Goal: Use online tool/utility: Utilize a website feature to perform a specific function

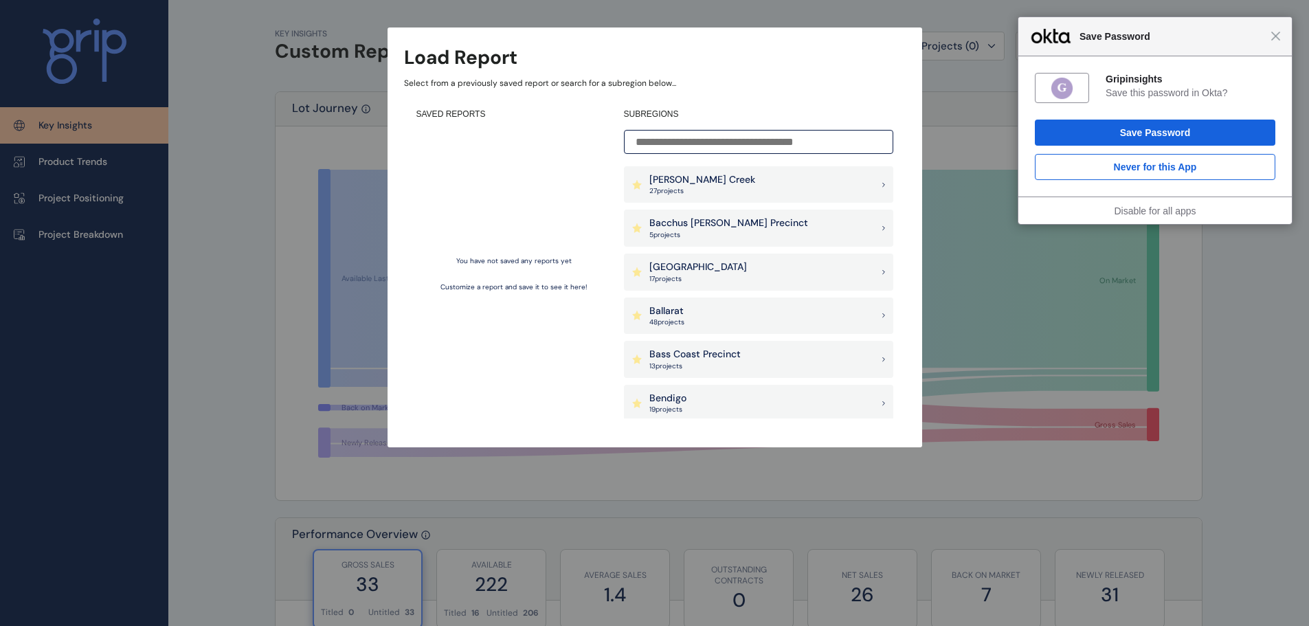
click at [1273, 43] on div "Close Save Password" at bounding box center [1154, 36] width 273 height 39
click at [1278, 36] on span "Close" at bounding box center [1275, 36] width 10 height 10
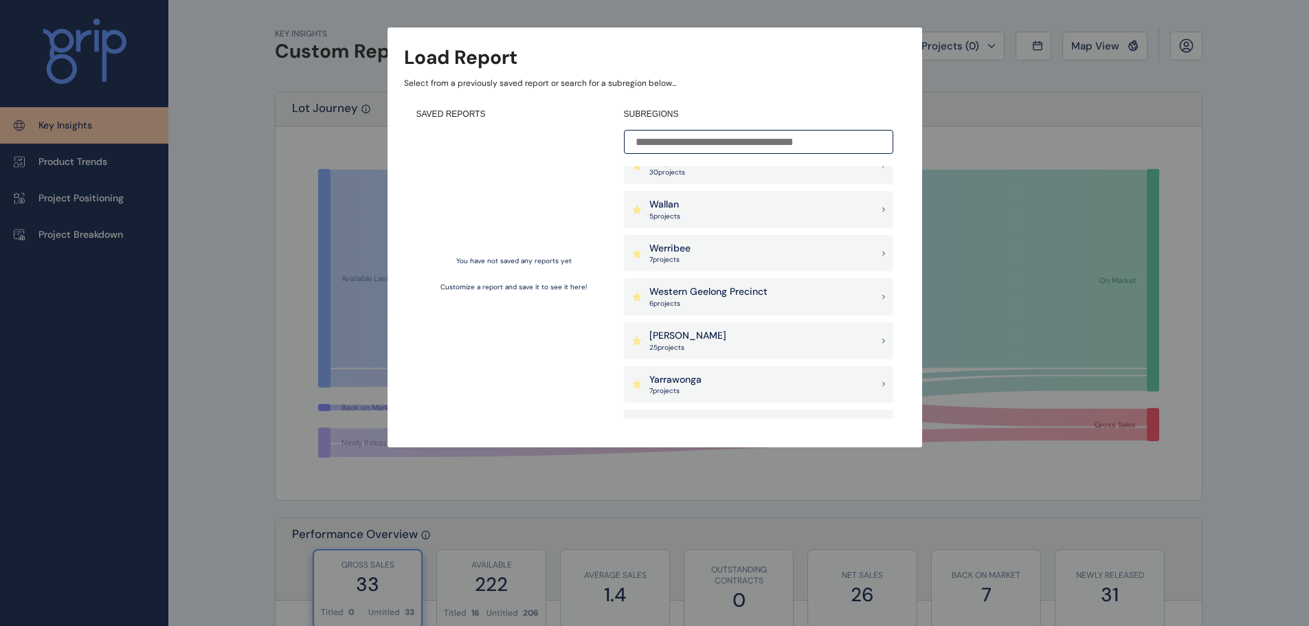
scroll to position [1214, 0]
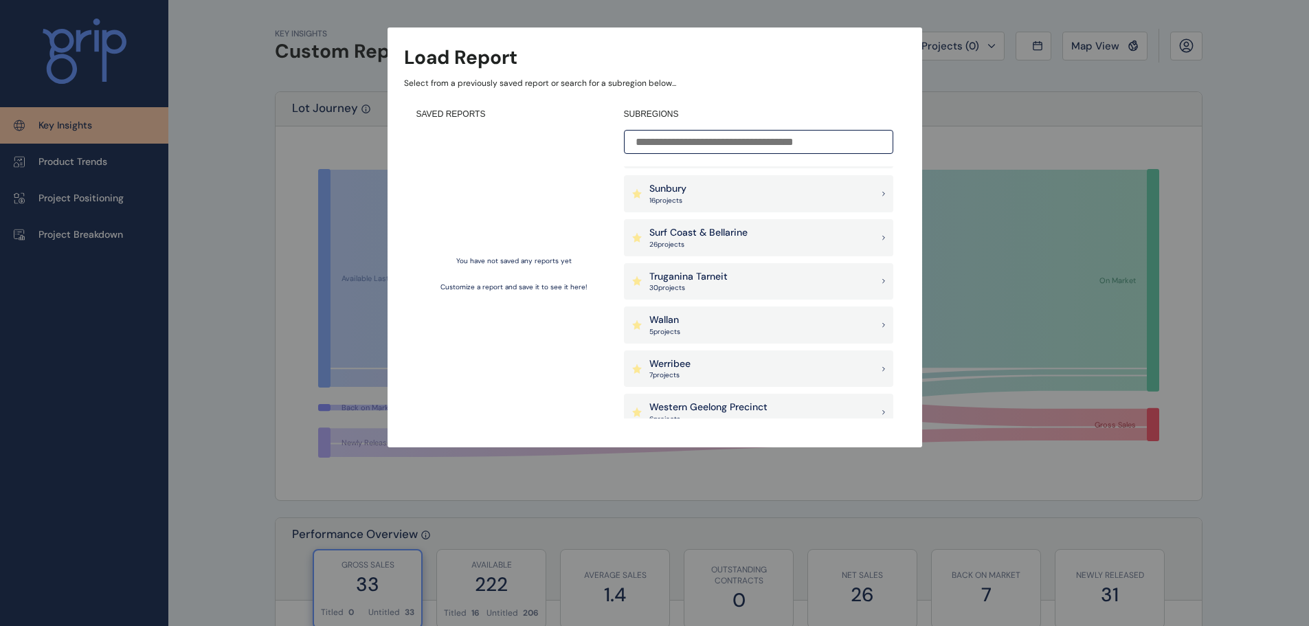
click at [759, 146] on input at bounding box center [758, 142] width 269 height 24
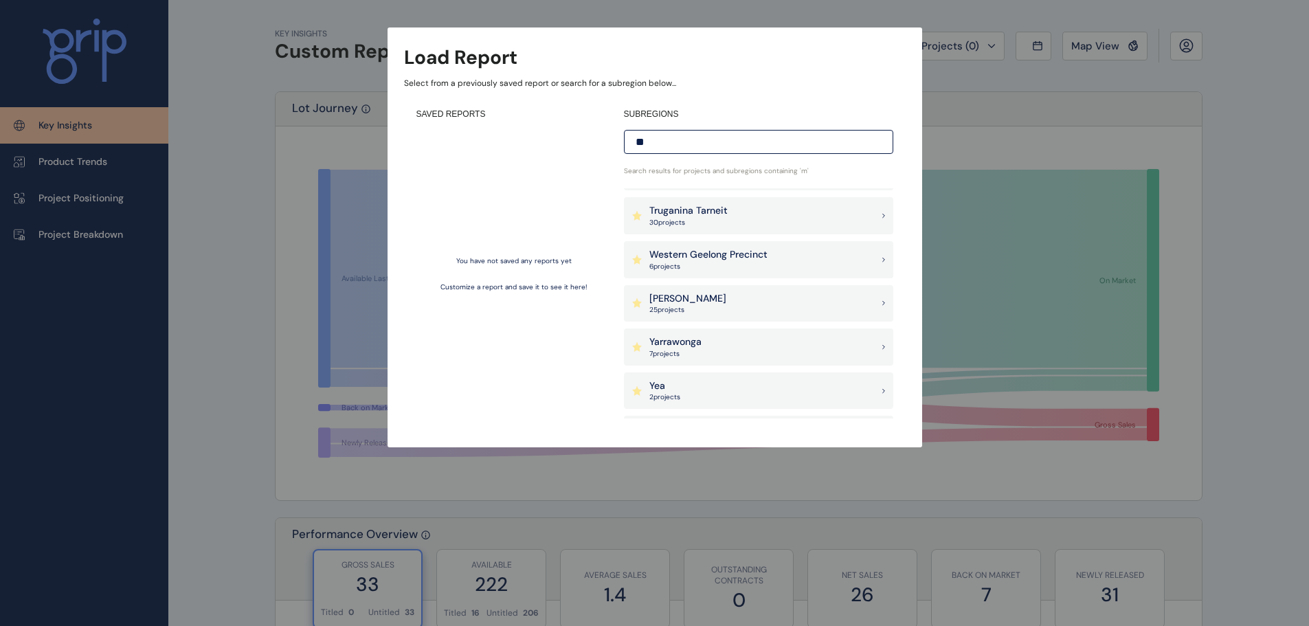
scroll to position [0, 0]
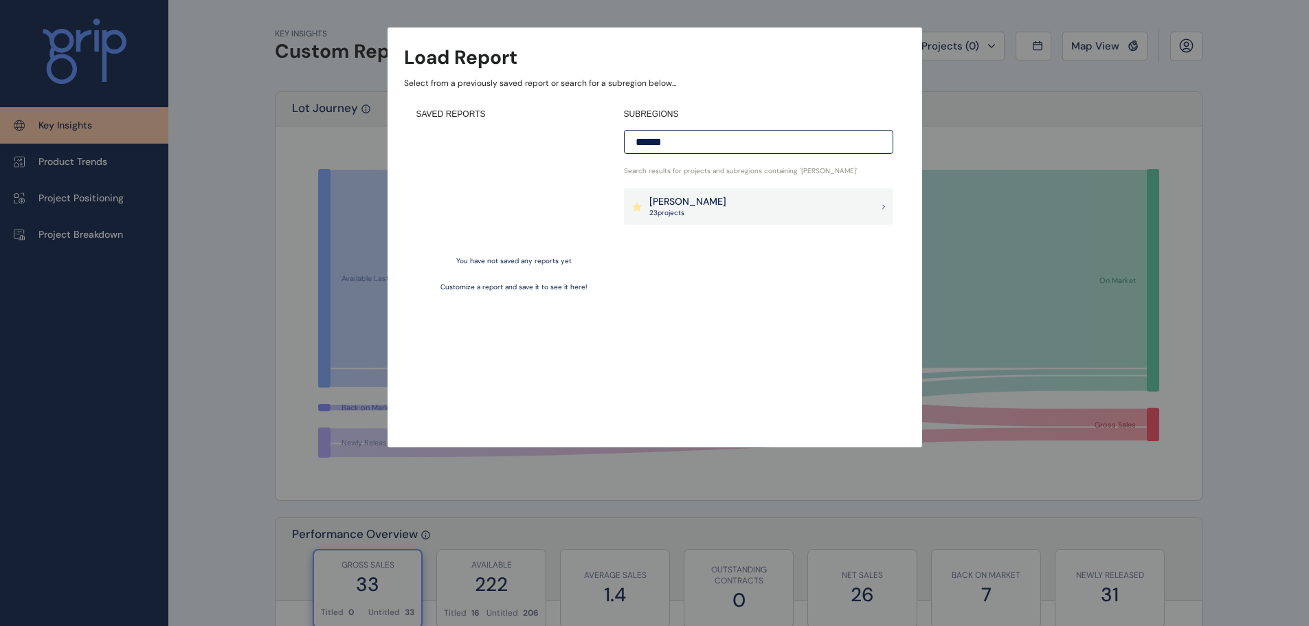
type input "******"
click at [803, 201] on div "[PERSON_NAME] 23 project s" at bounding box center [758, 206] width 269 height 37
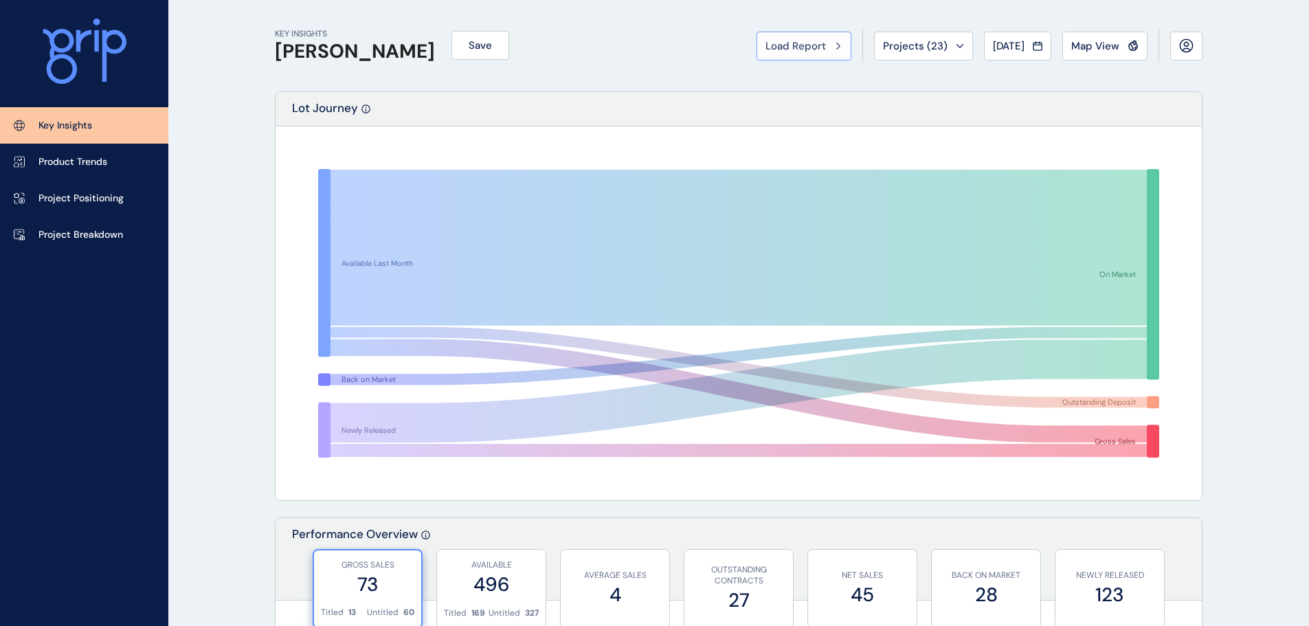
click at [799, 52] on span "Load Report" at bounding box center [795, 46] width 60 height 14
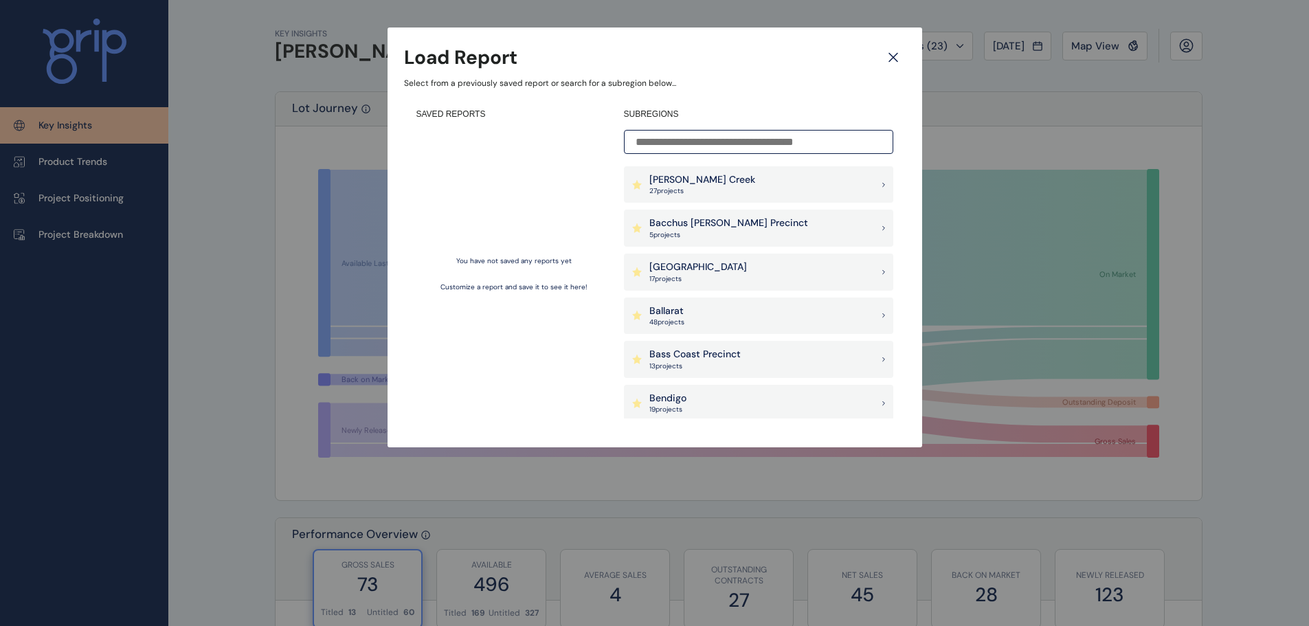
click at [887, 41] on div "Load Report Select from a previously saved report or search for a subregion bel…" at bounding box center [655, 237] width 535 height 420
click at [886, 56] on icon at bounding box center [893, 57] width 25 height 24
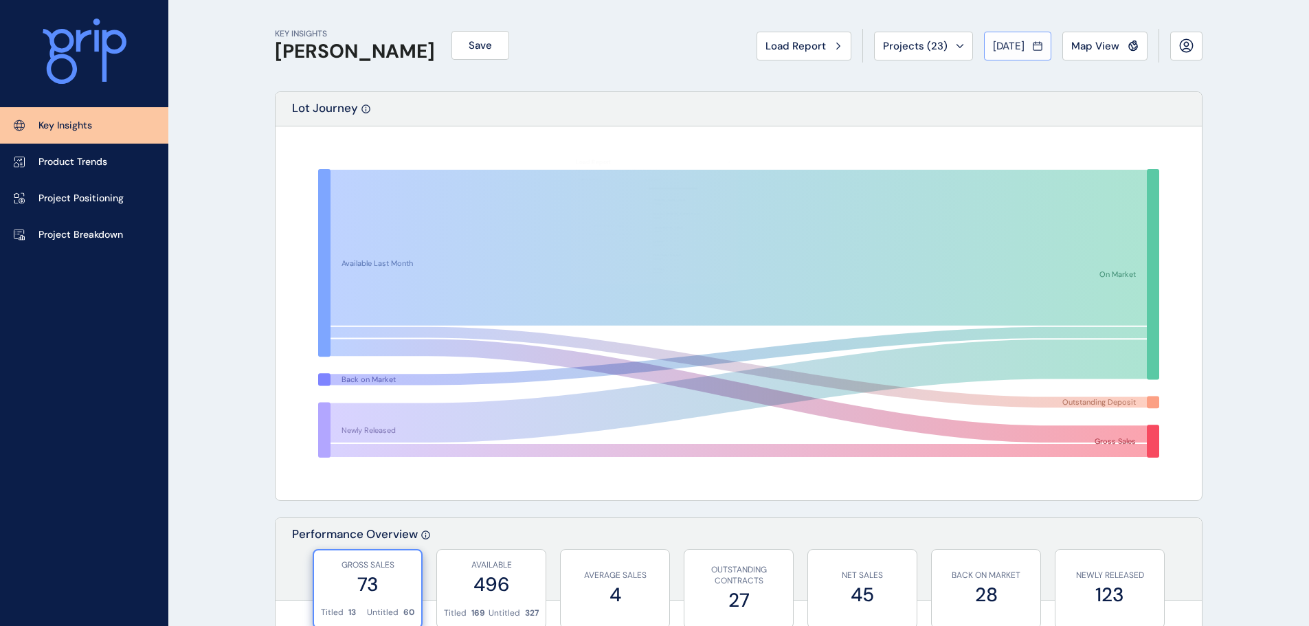
click at [1033, 45] on div "[DATE]" at bounding box center [1017, 46] width 49 height 14
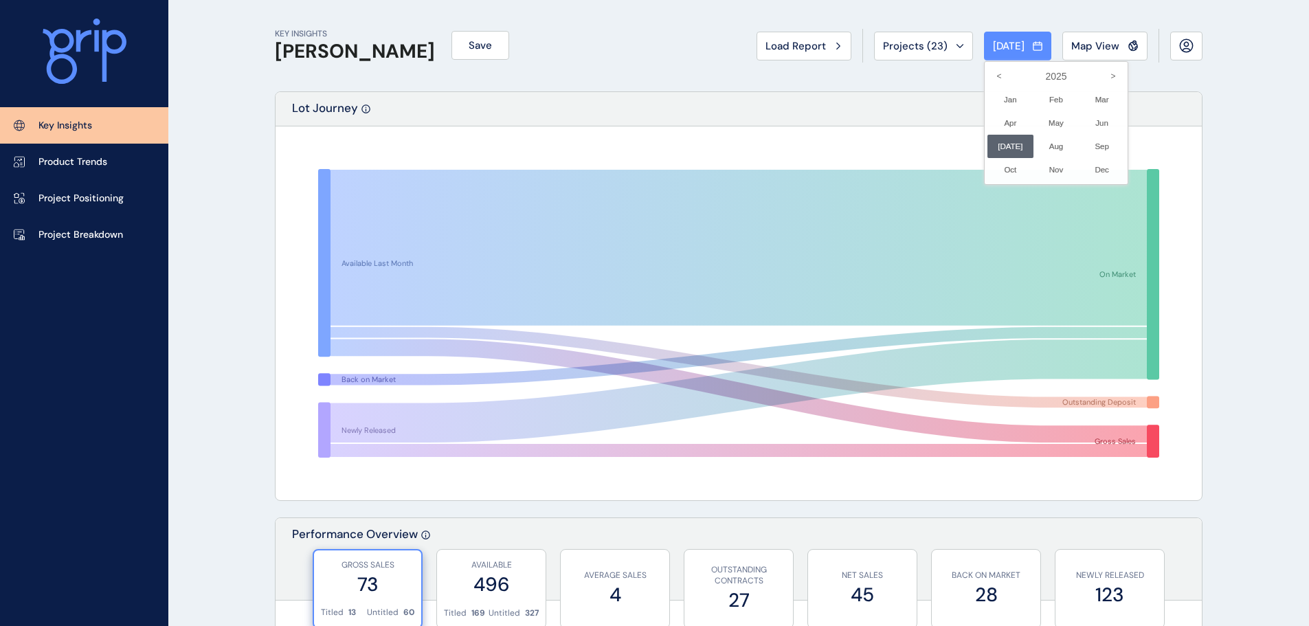
click at [852, 153] on div at bounding box center [654, 313] width 1309 height 626
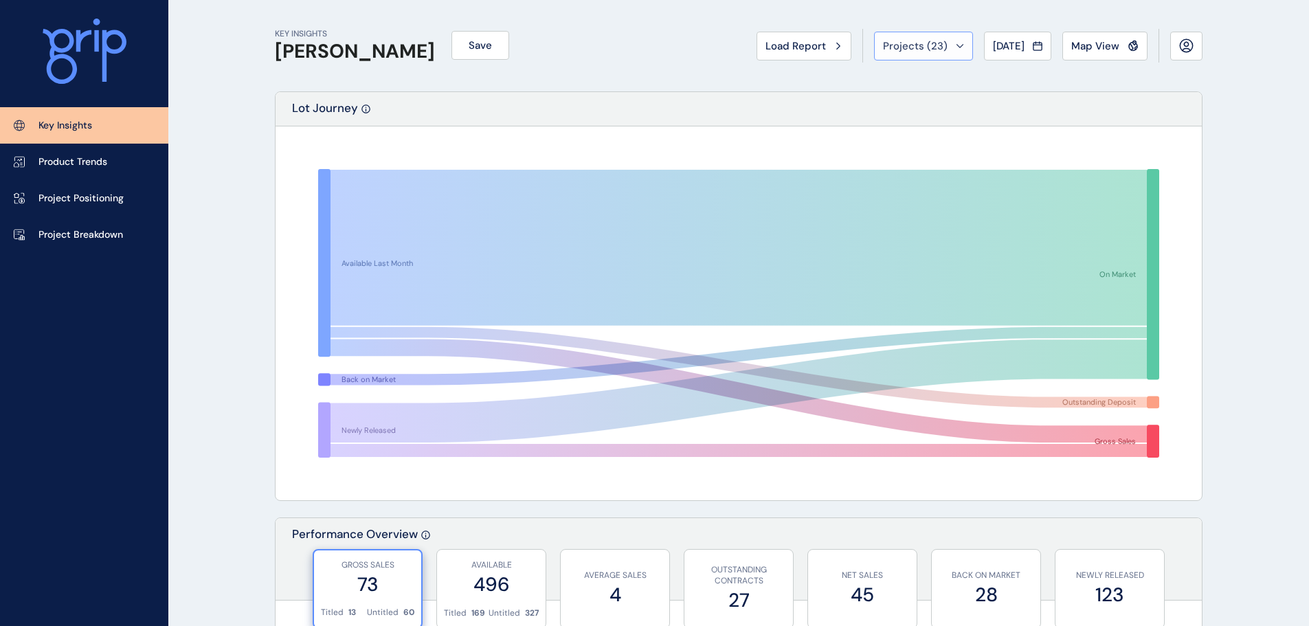
click at [932, 54] on button "Projects ( 23 )" at bounding box center [923, 46] width 99 height 29
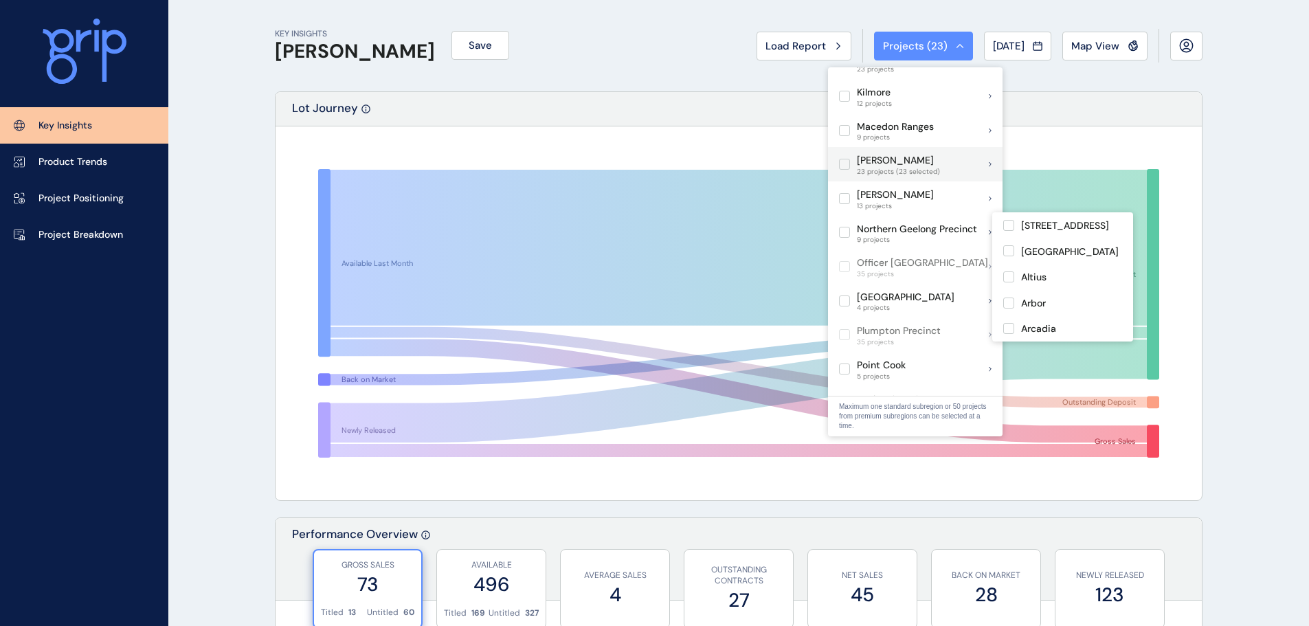
scroll to position [618, 0]
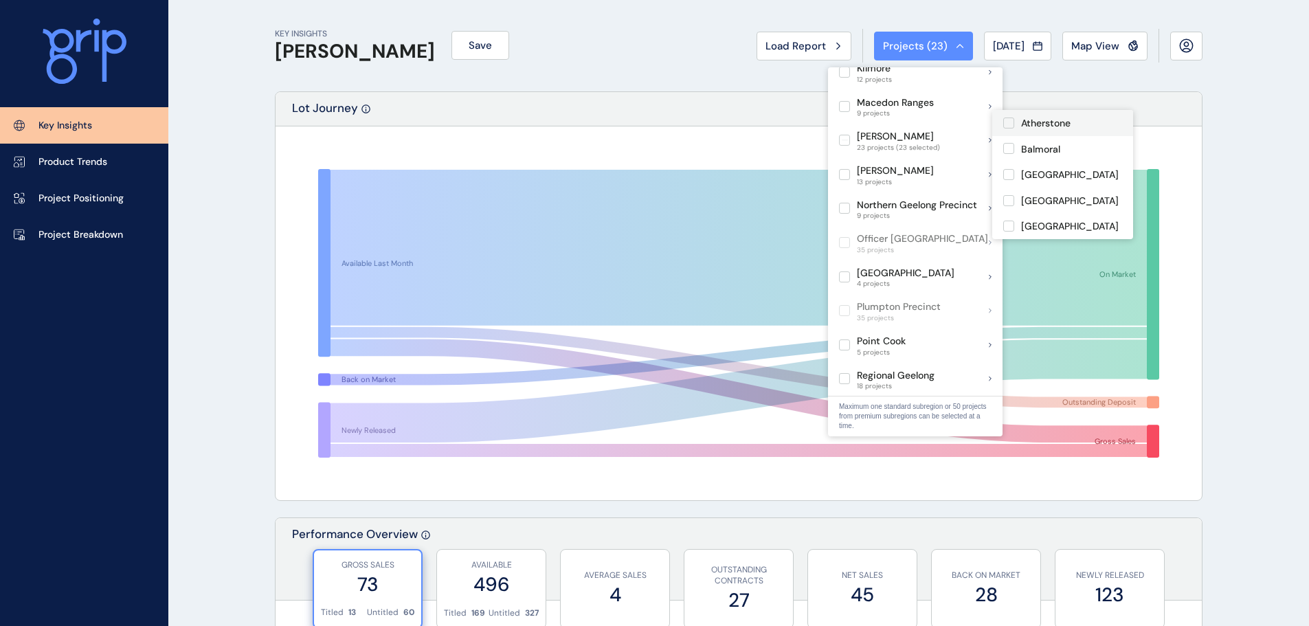
drag, startPoint x: 1077, startPoint y: 125, endPoint x: 1033, endPoint y: 131, distance: 44.3
click at [1077, 125] on div "Atherstone" at bounding box center [1062, 123] width 141 height 26
click at [1033, 131] on div "Atherstone" at bounding box center [1062, 123] width 141 height 26
click at [1026, 144] on p "Balmoral" at bounding box center [1040, 150] width 39 height 14
click at [1006, 122] on label at bounding box center [1008, 122] width 11 height 11
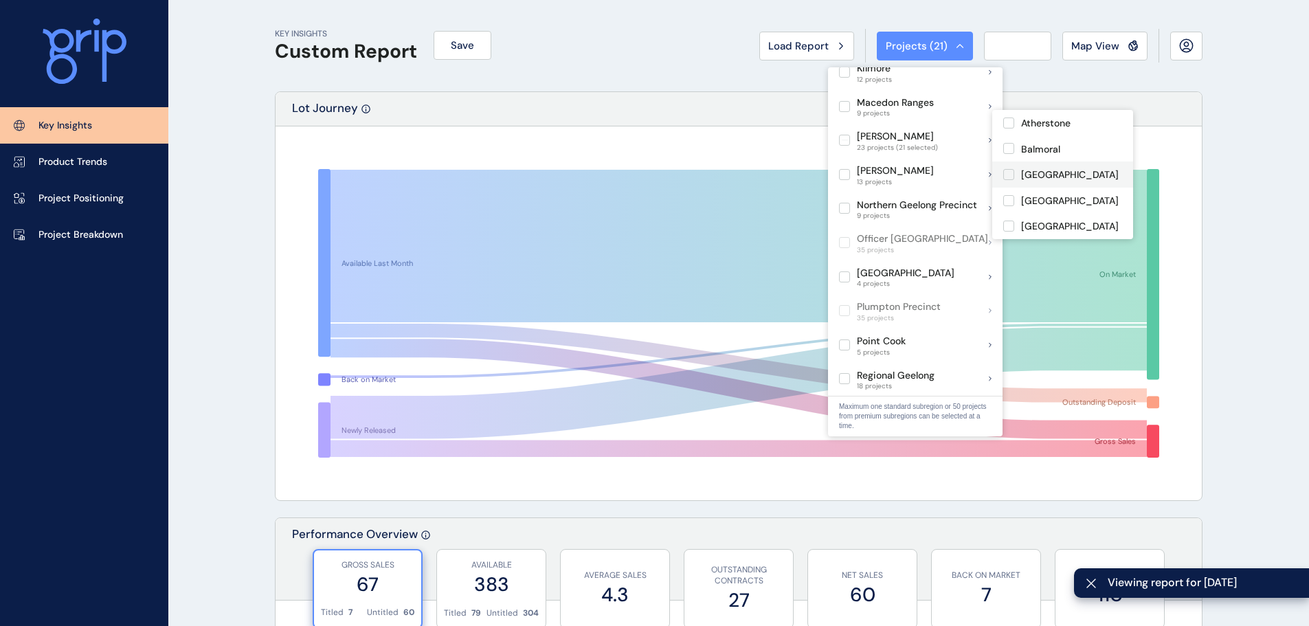
click at [1014, 176] on label at bounding box center [1008, 174] width 11 height 11
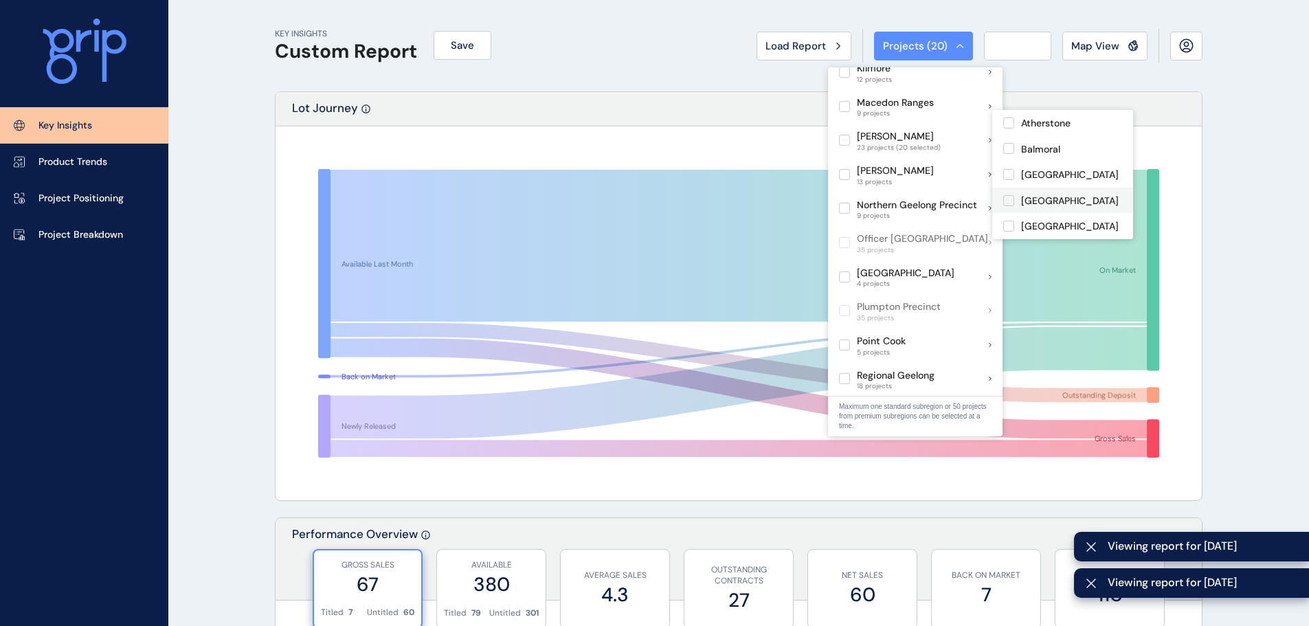
drag, startPoint x: 1009, startPoint y: 199, endPoint x: 1029, endPoint y: 200, distance: 20.0
click at [1011, 201] on label at bounding box center [1008, 200] width 11 height 11
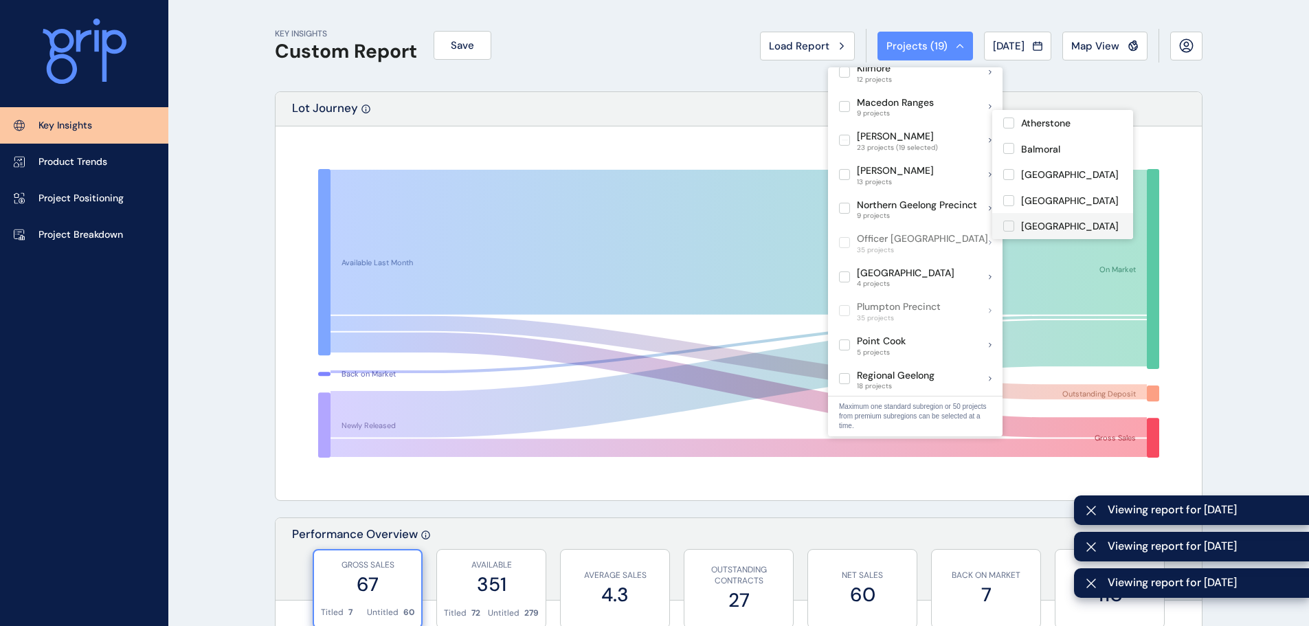
scroll to position [69, 0]
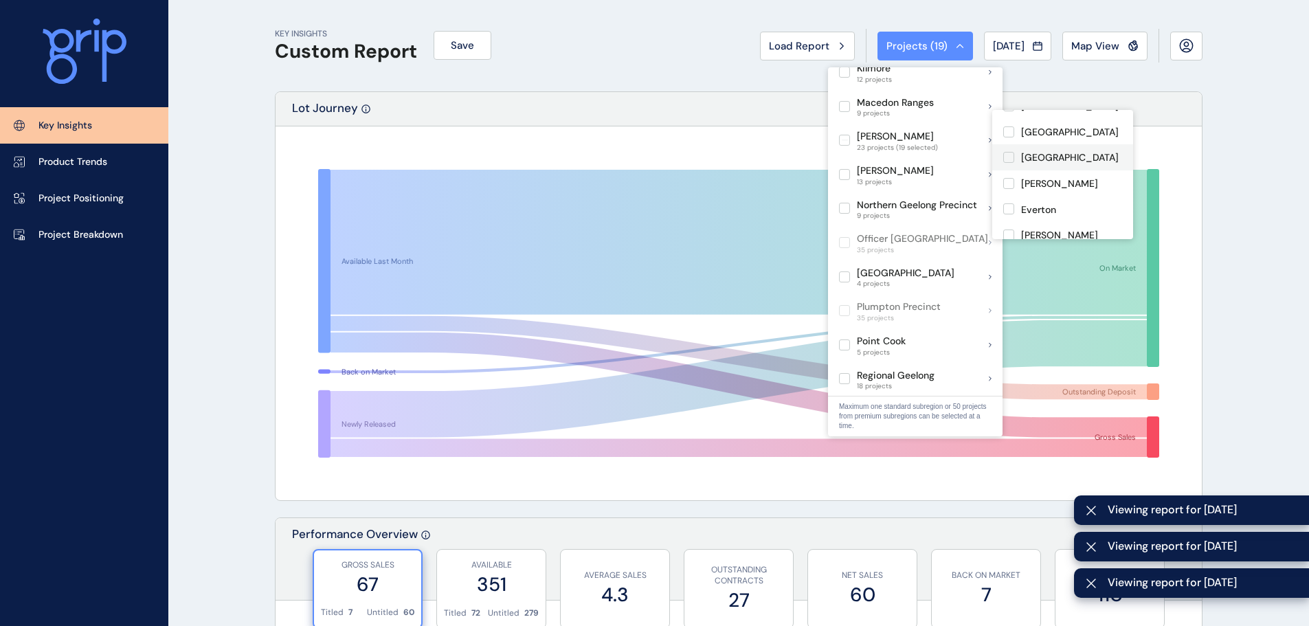
click at [1010, 159] on label at bounding box center [1008, 157] width 11 height 11
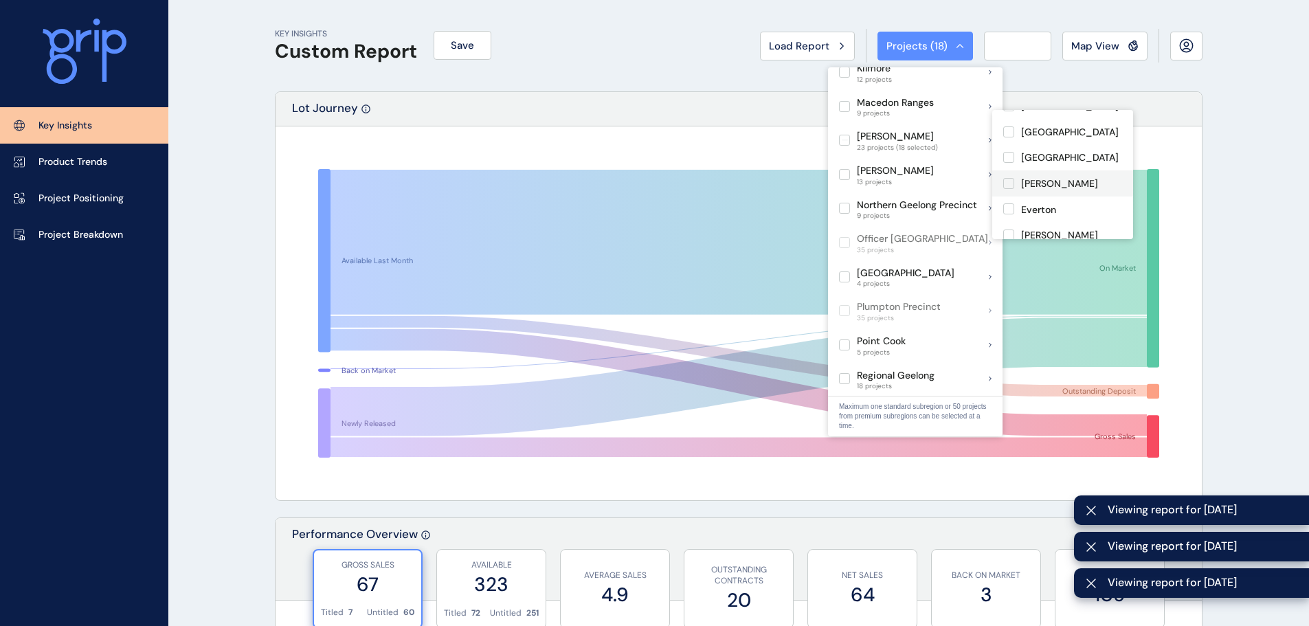
click at [1011, 184] on label at bounding box center [1008, 183] width 11 height 11
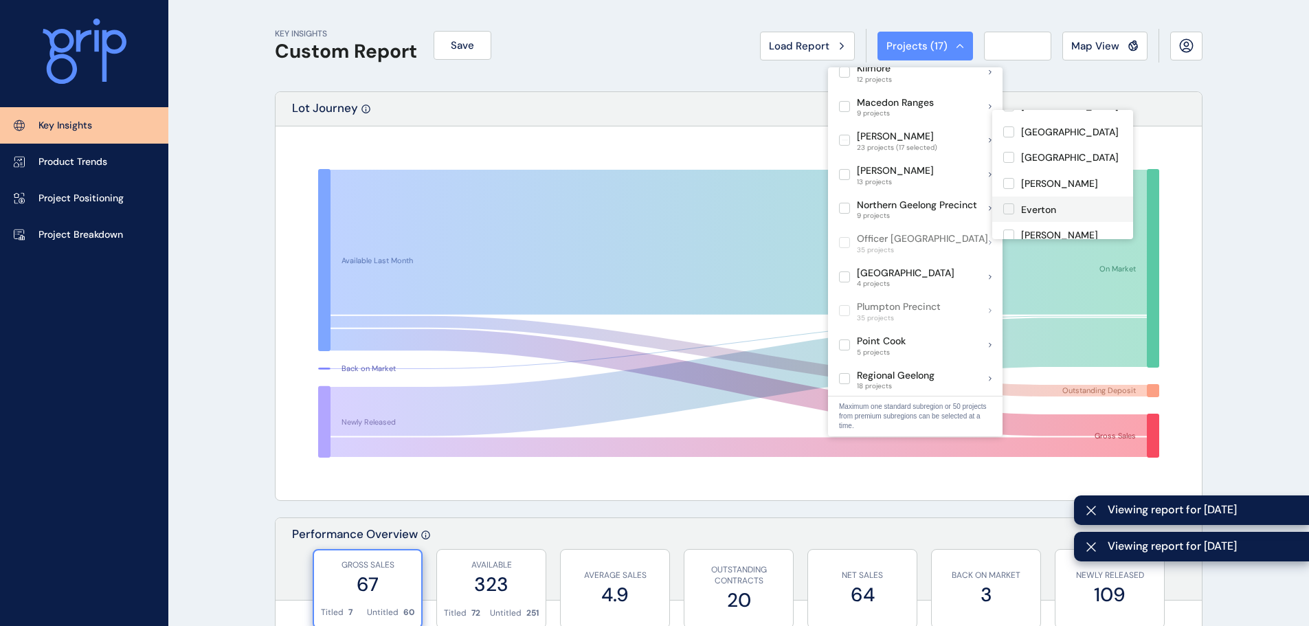
click at [1006, 203] on label at bounding box center [1008, 208] width 11 height 11
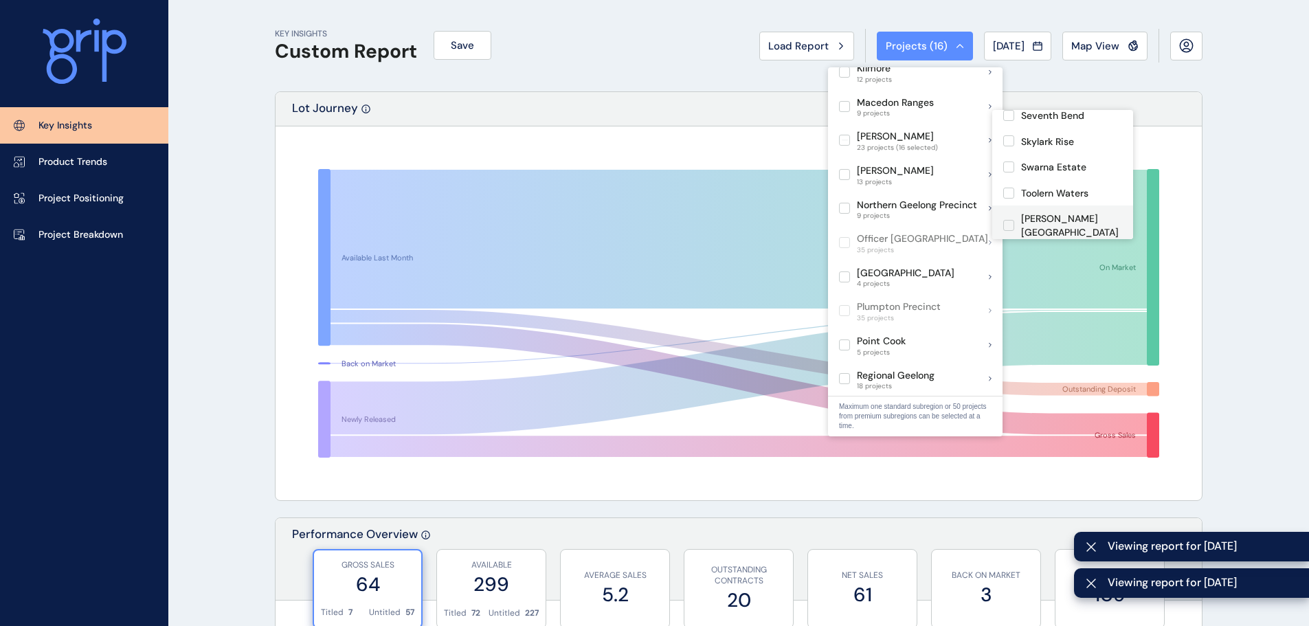
scroll to position [465, 0]
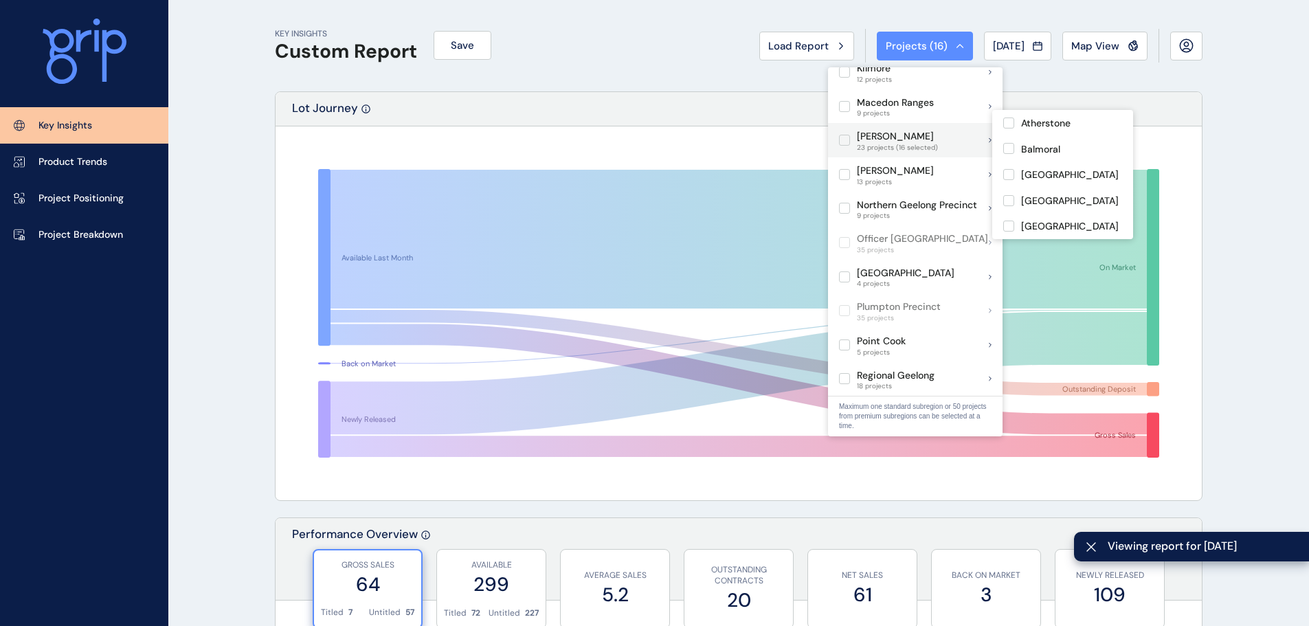
drag, startPoint x: 847, startPoint y: 128, endPoint x: 855, endPoint y: 133, distance: 9.9
click at [848, 135] on label at bounding box center [844, 140] width 11 height 11
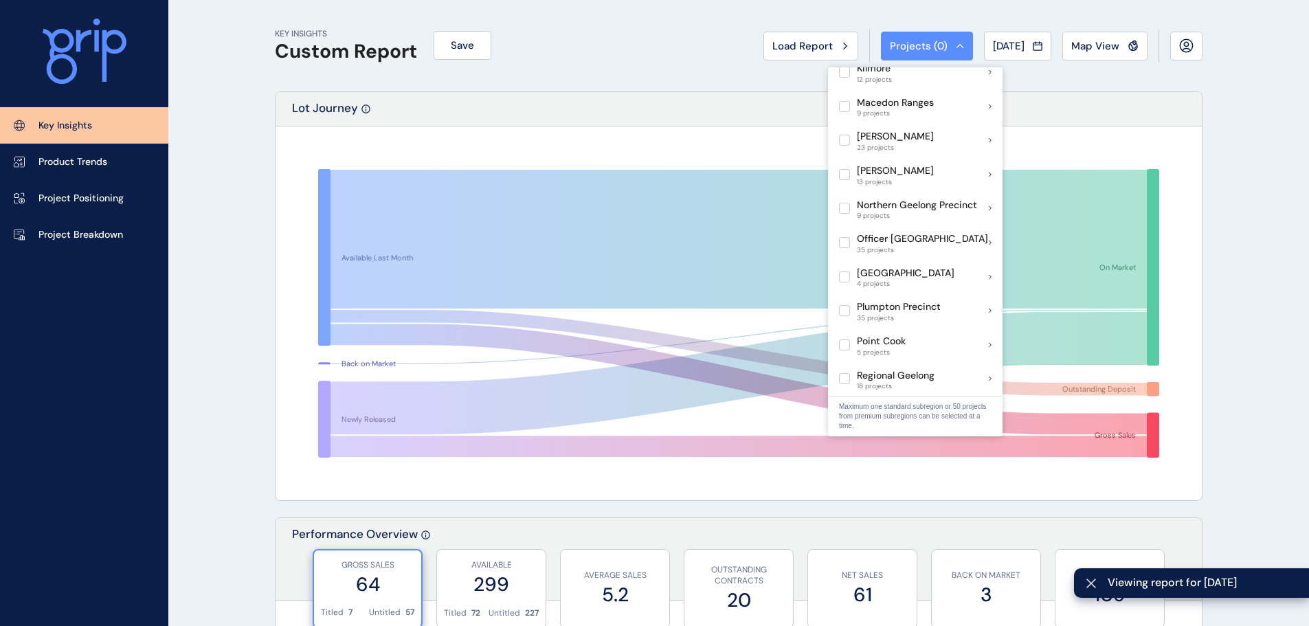
scroll to position [687, 0]
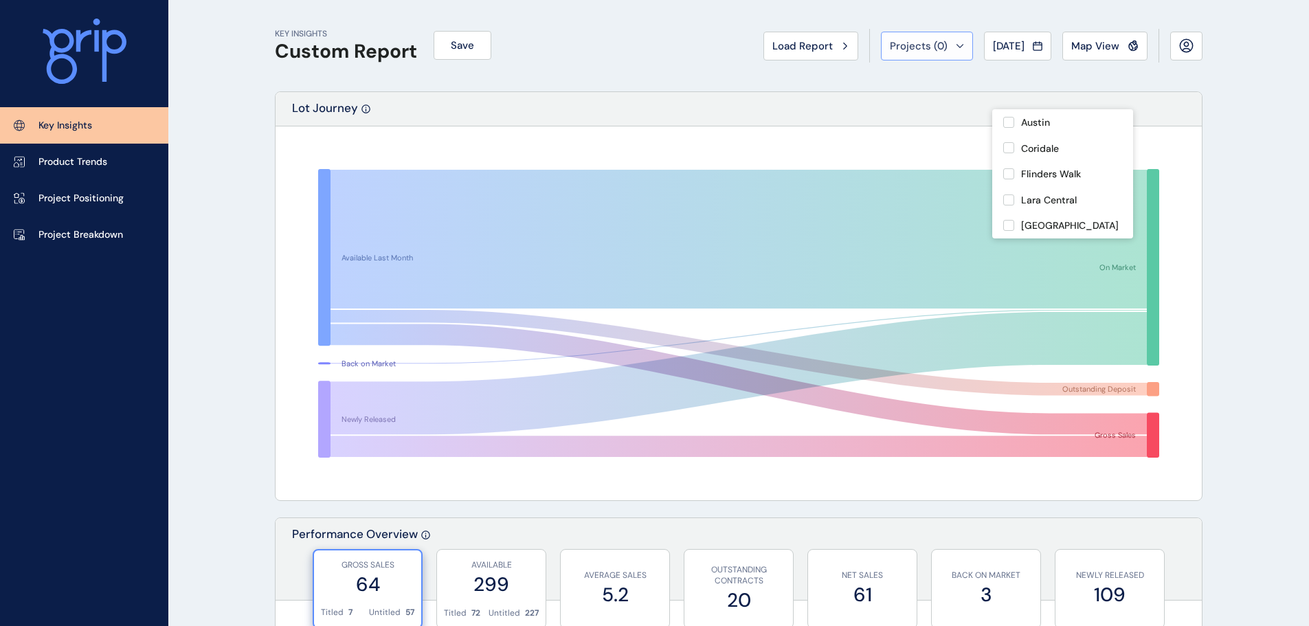
click at [907, 37] on button "Projects ( 0 )" at bounding box center [927, 46] width 92 height 29
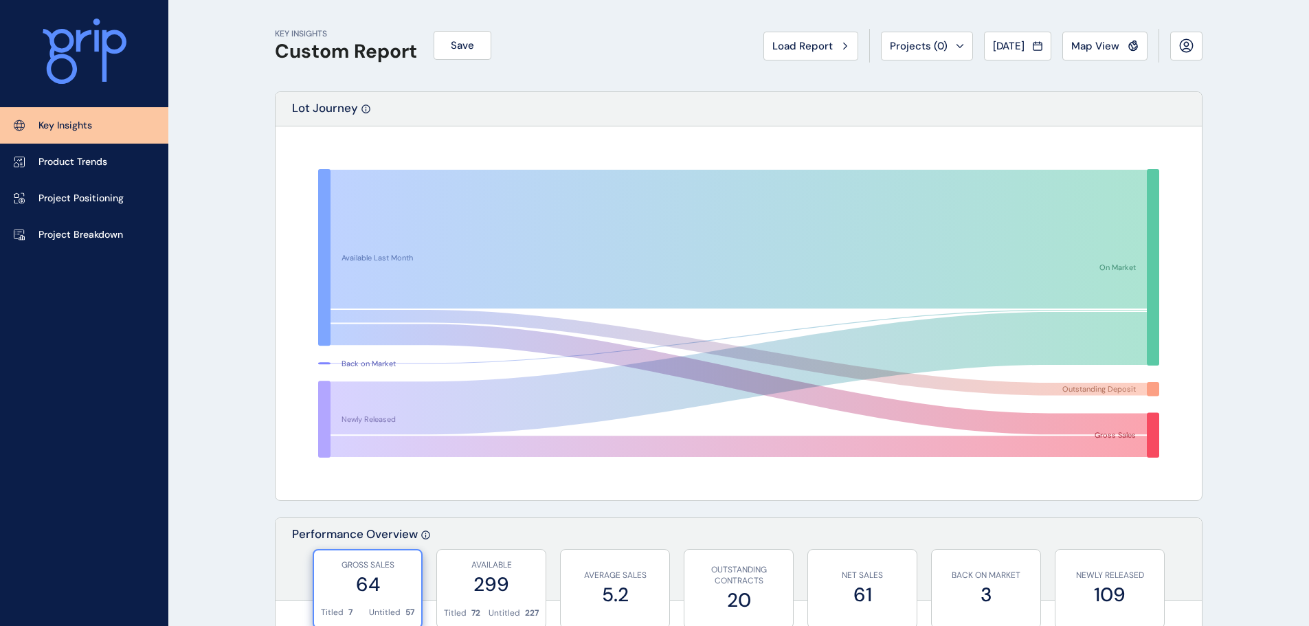
click at [919, 44] on span "Projects ( 0 )" at bounding box center [919, 46] width 58 height 14
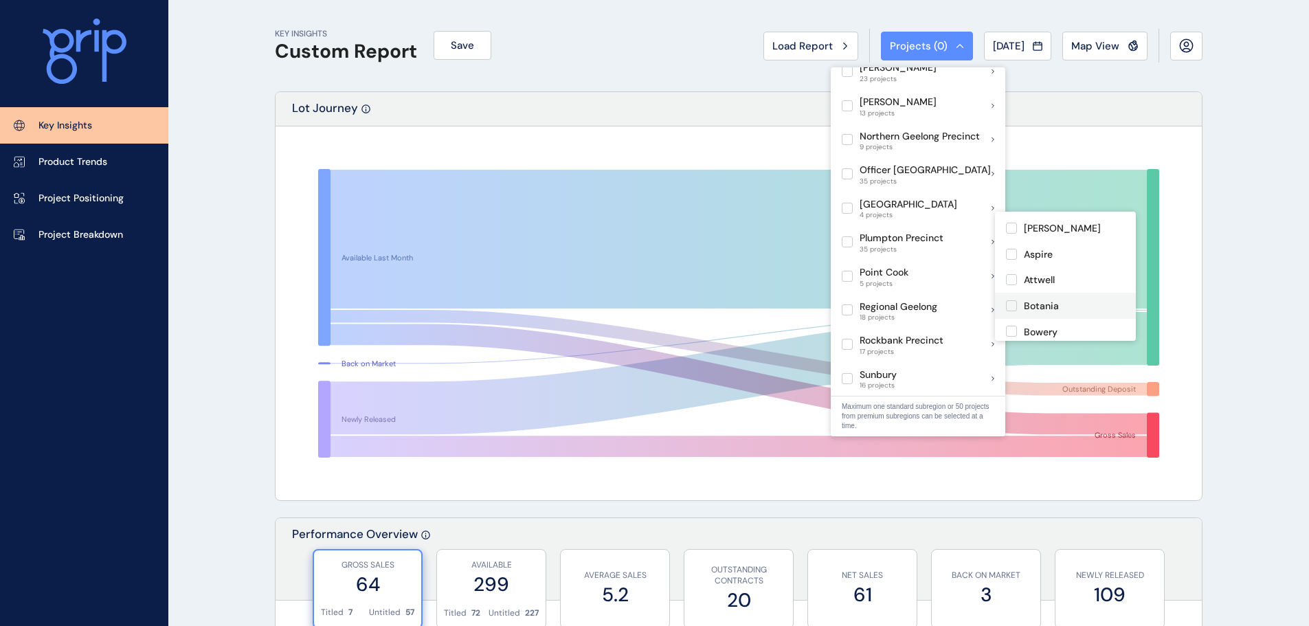
scroll to position [69, 0]
click at [1009, 315] on label at bounding box center [1011, 315] width 11 height 11
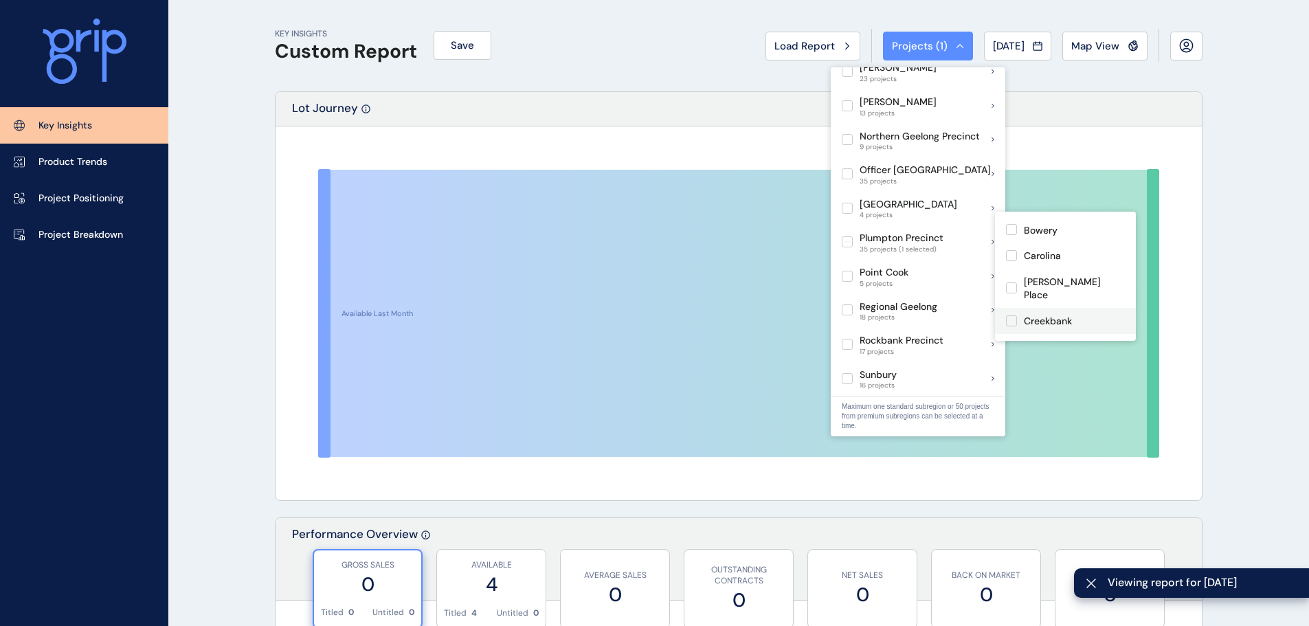
scroll to position [206, 0]
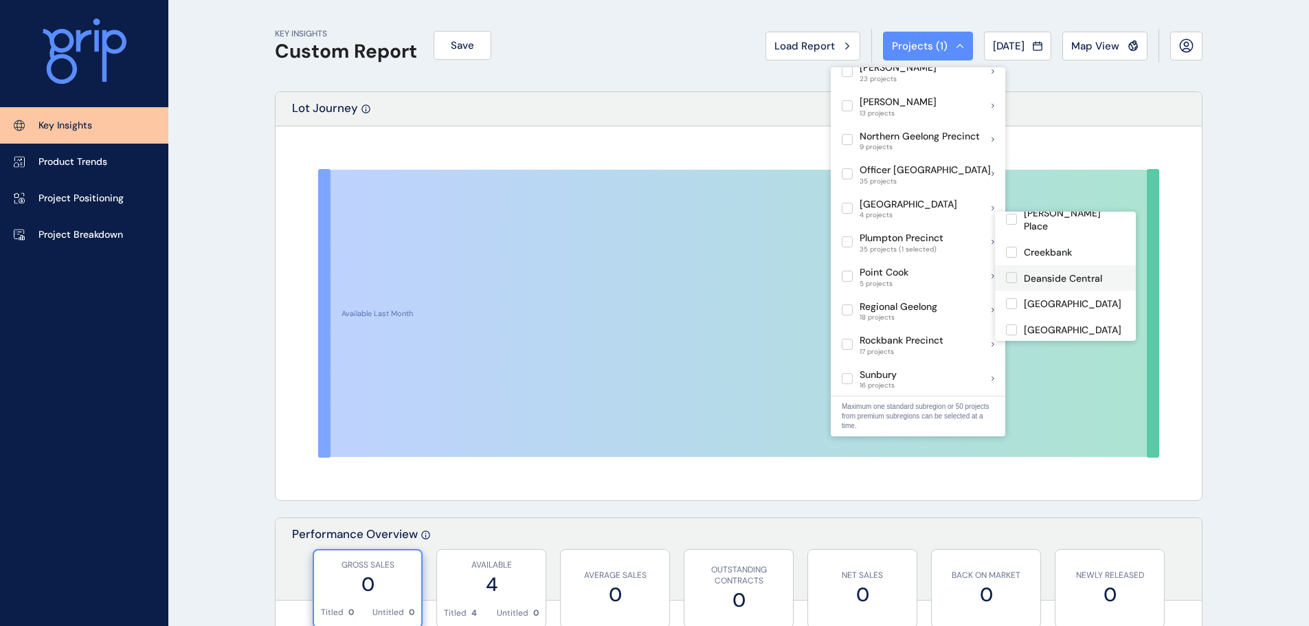
click at [1009, 272] on label at bounding box center [1011, 277] width 11 height 11
click at [1016, 298] on label at bounding box center [1011, 303] width 11 height 11
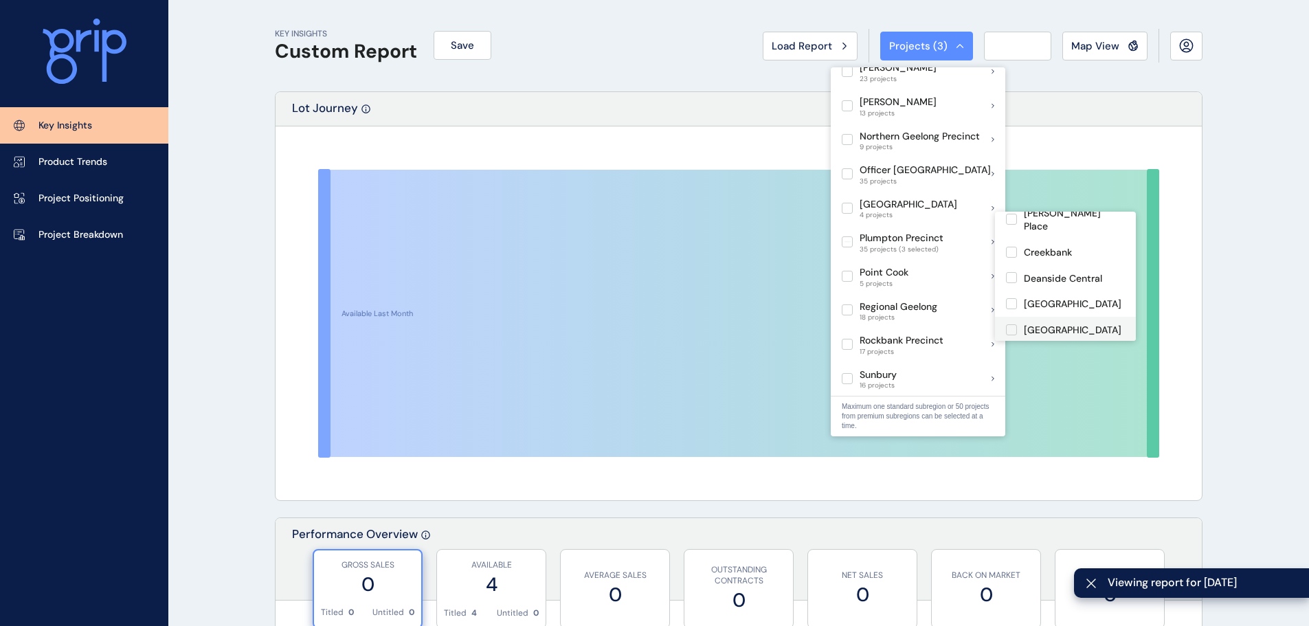
click at [1012, 324] on label at bounding box center [1011, 329] width 11 height 11
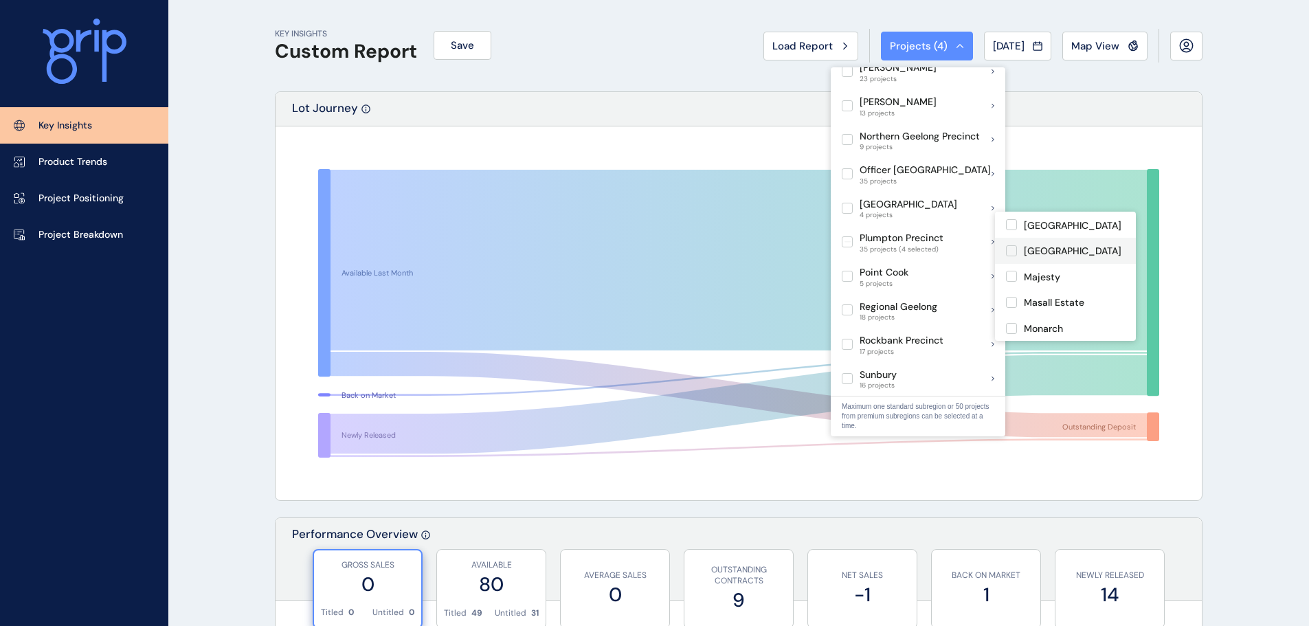
scroll to position [412, 0]
click at [1013, 299] on label at bounding box center [1011, 304] width 11 height 11
click at [1011, 253] on label at bounding box center [1011, 258] width 11 height 11
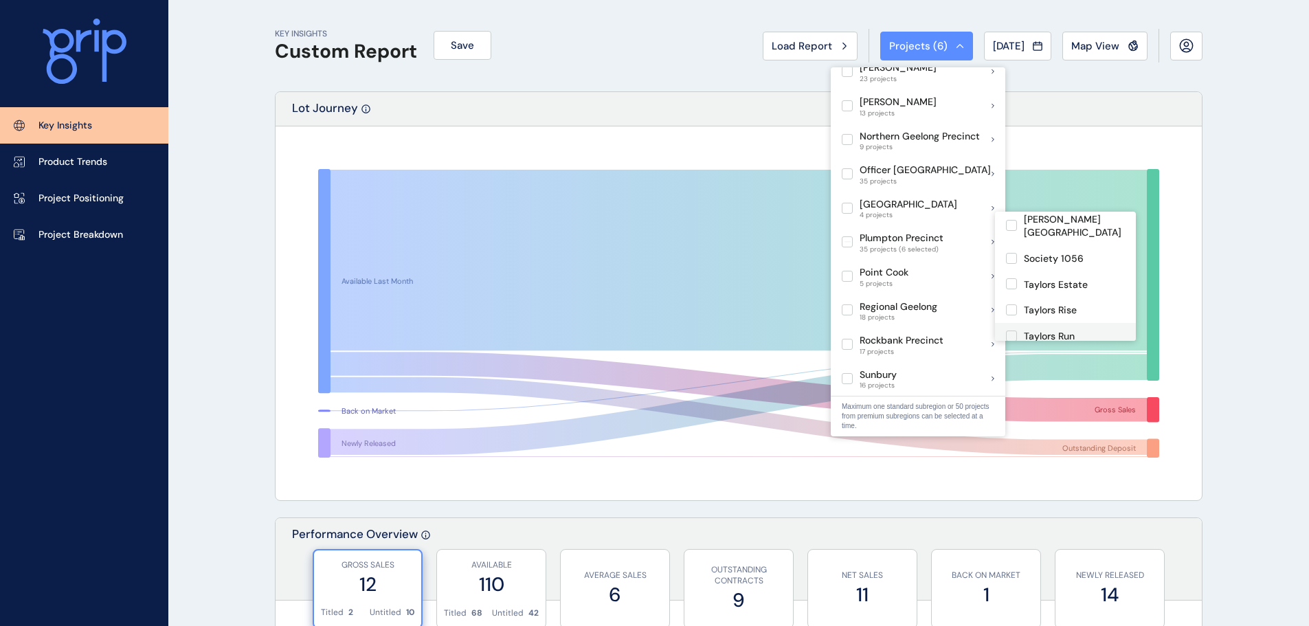
click at [1009, 331] on label at bounding box center [1011, 336] width 11 height 11
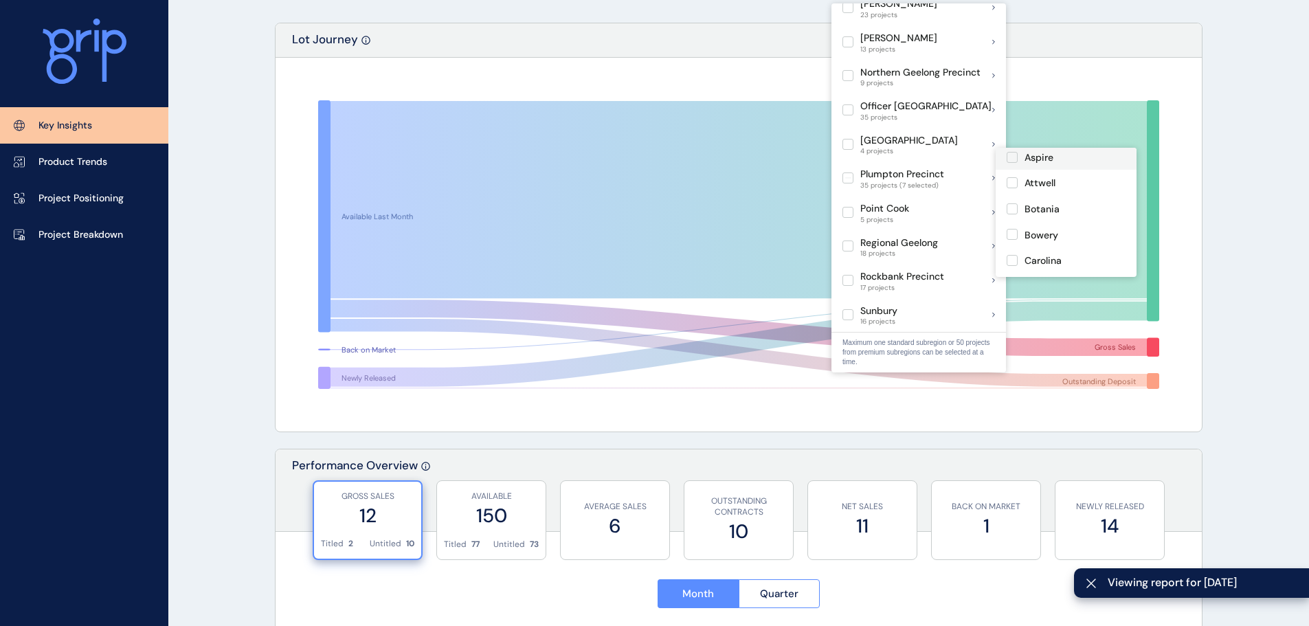
scroll to position [137, 0]
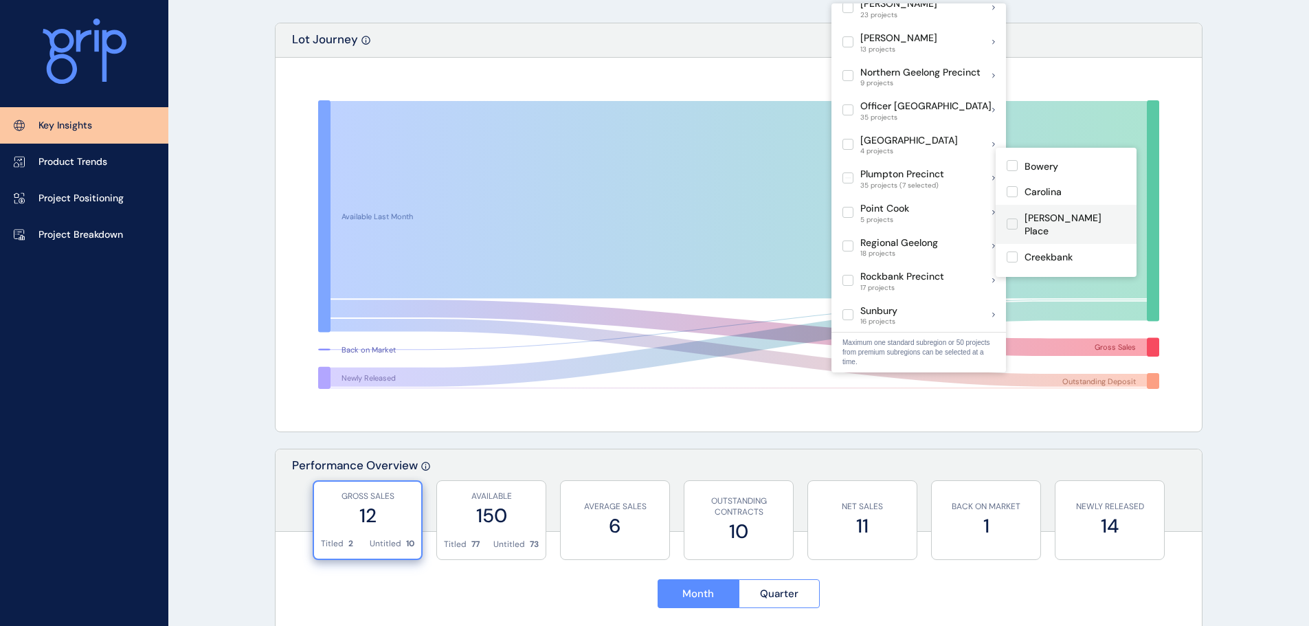
drag, startPoint x: 1011, startPoint y: 219, endPoint x: 1036, endPoint y: 218, distance: 24.7
click at [1009, 219] on label at bounding box center [1012, 224] width 11 height 11
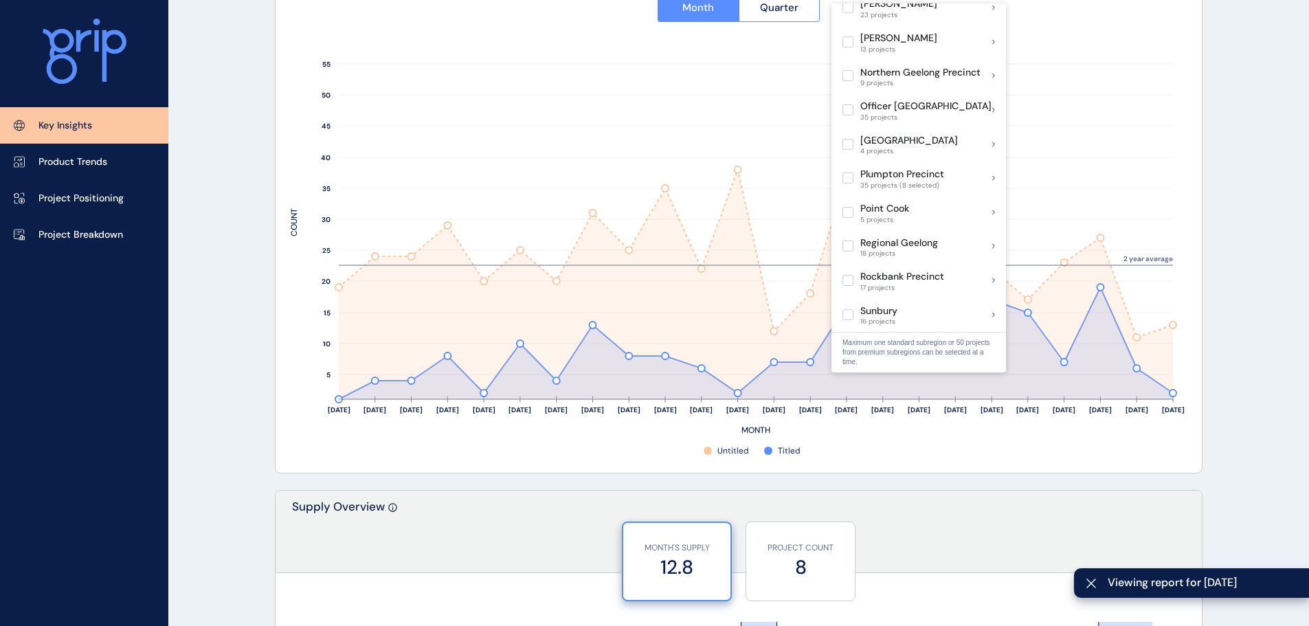
scroll to position [480, 0]
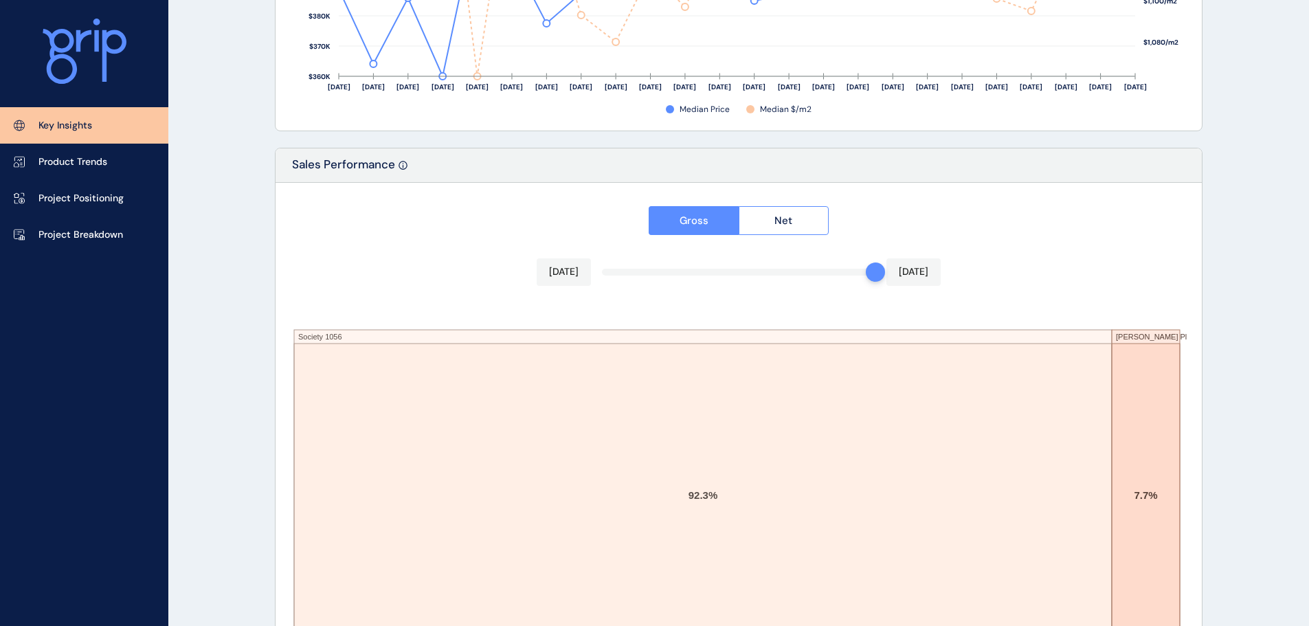
scroll to position [2267, 0]
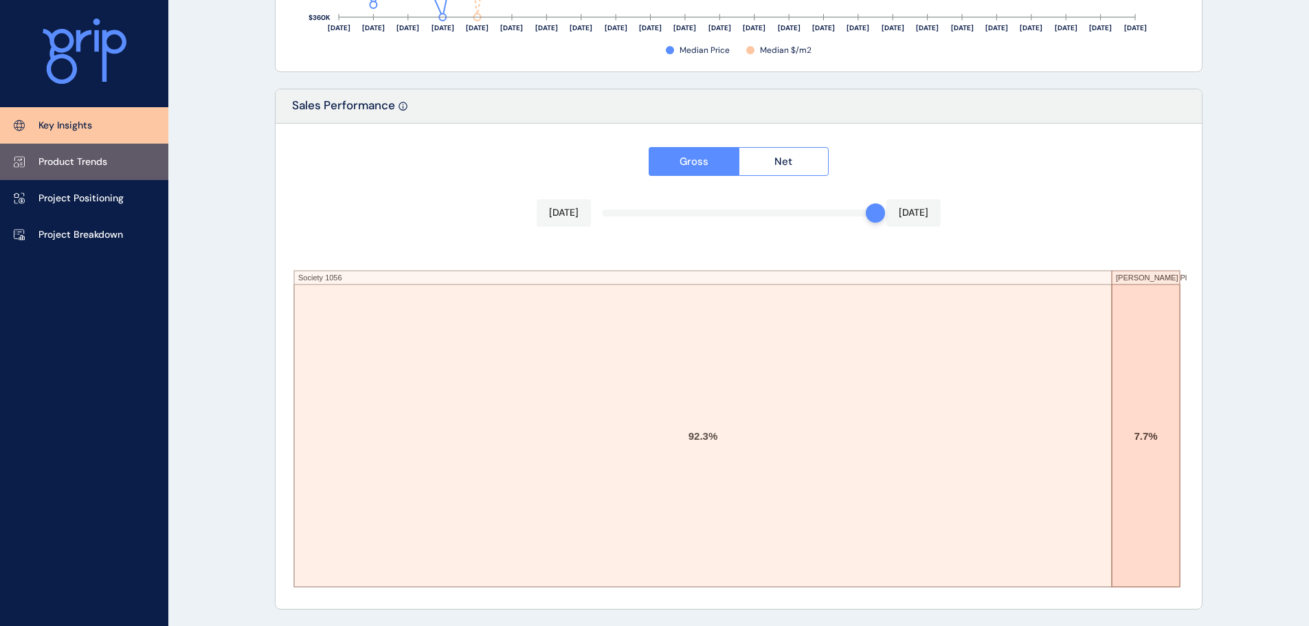
click at [106, 161] on p "Product Trends" at bounding box center [72, 162] width 69 height 14
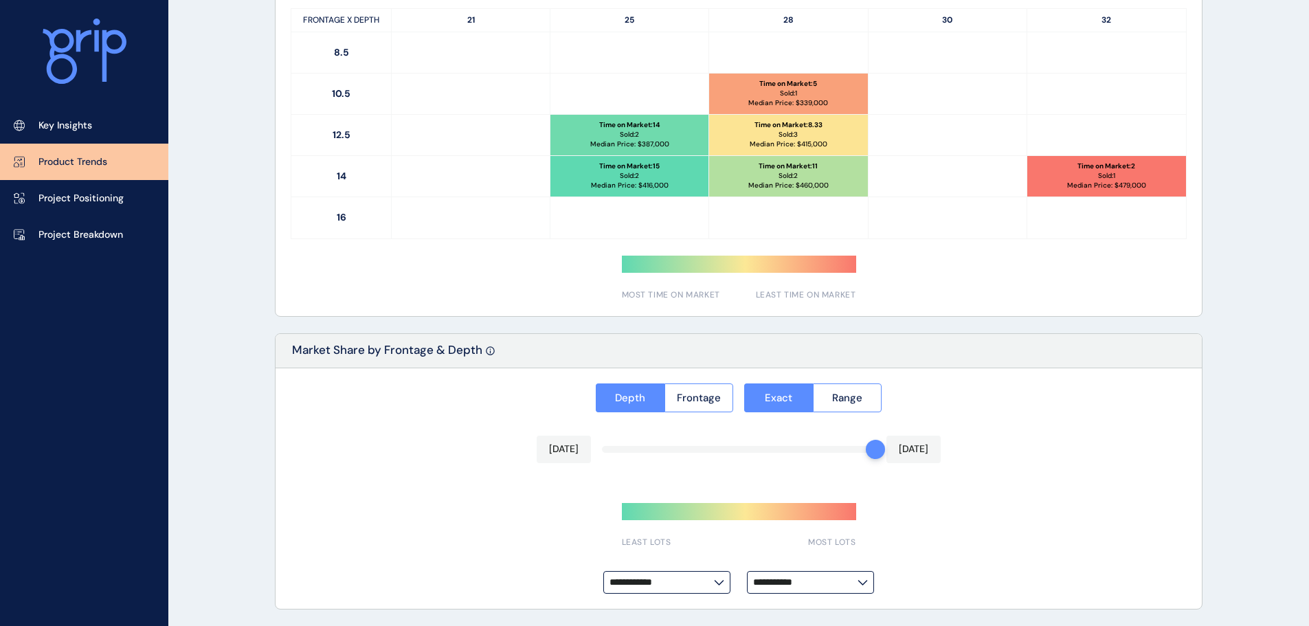
type input "**********"
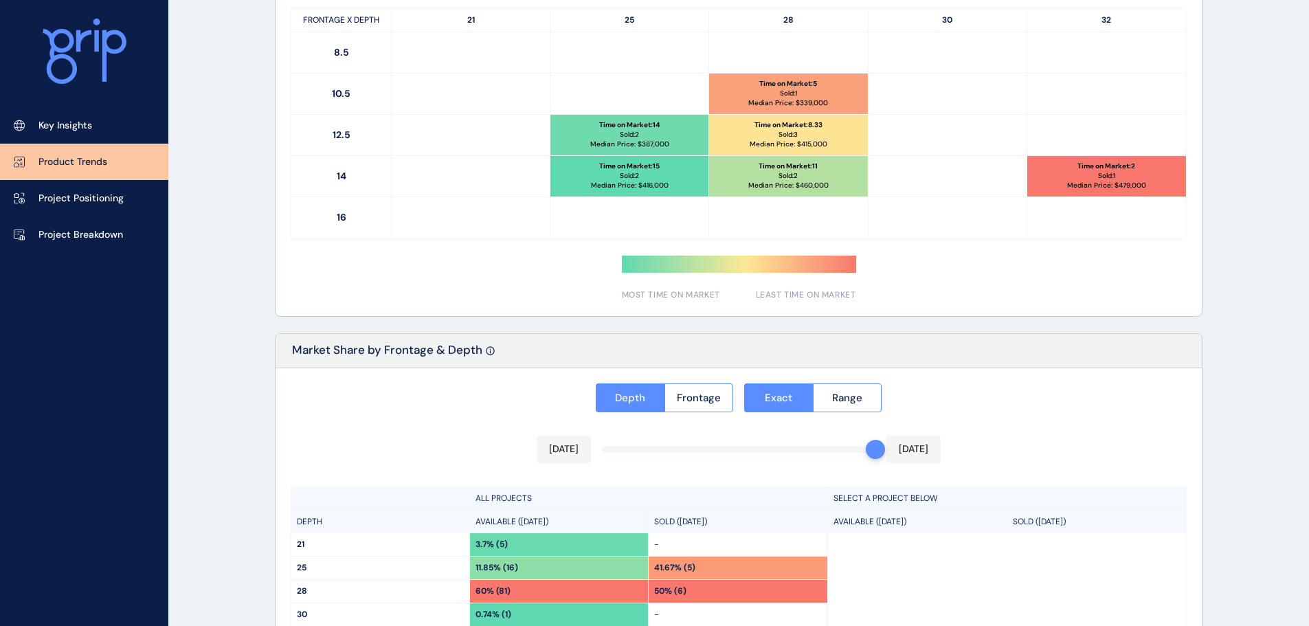
scroll to position [982, 0]
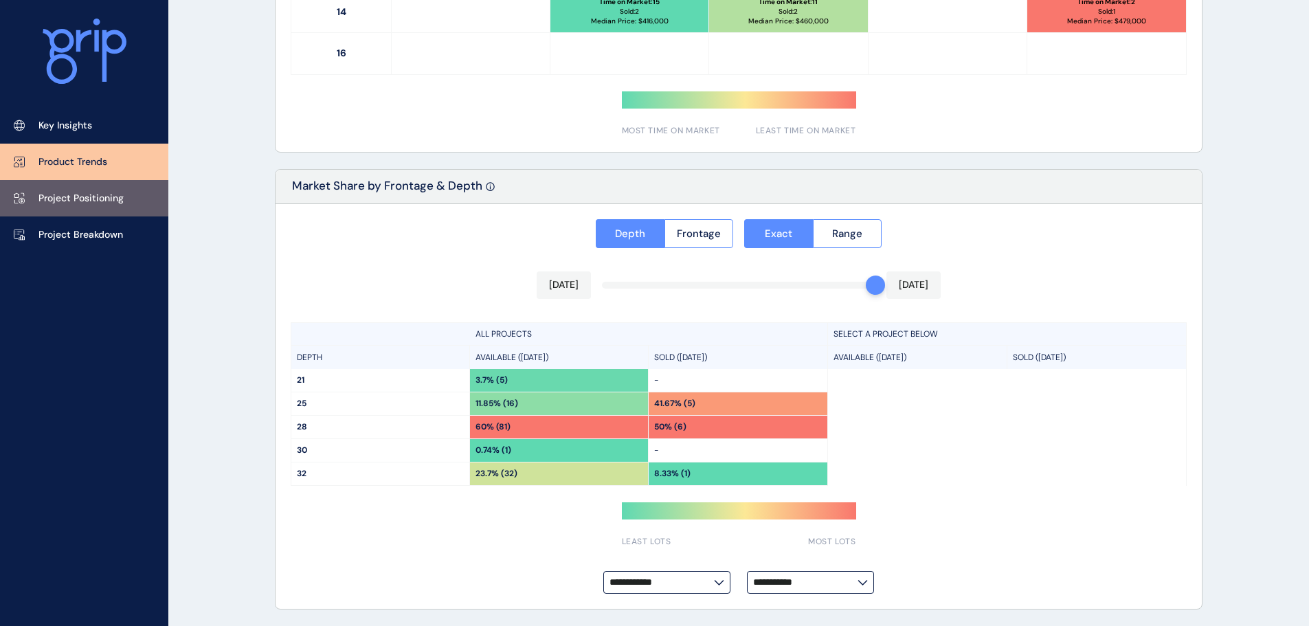
click at [133, 212] on link "Project Positioning" at bounding box center [84, 198] width 168 height 36
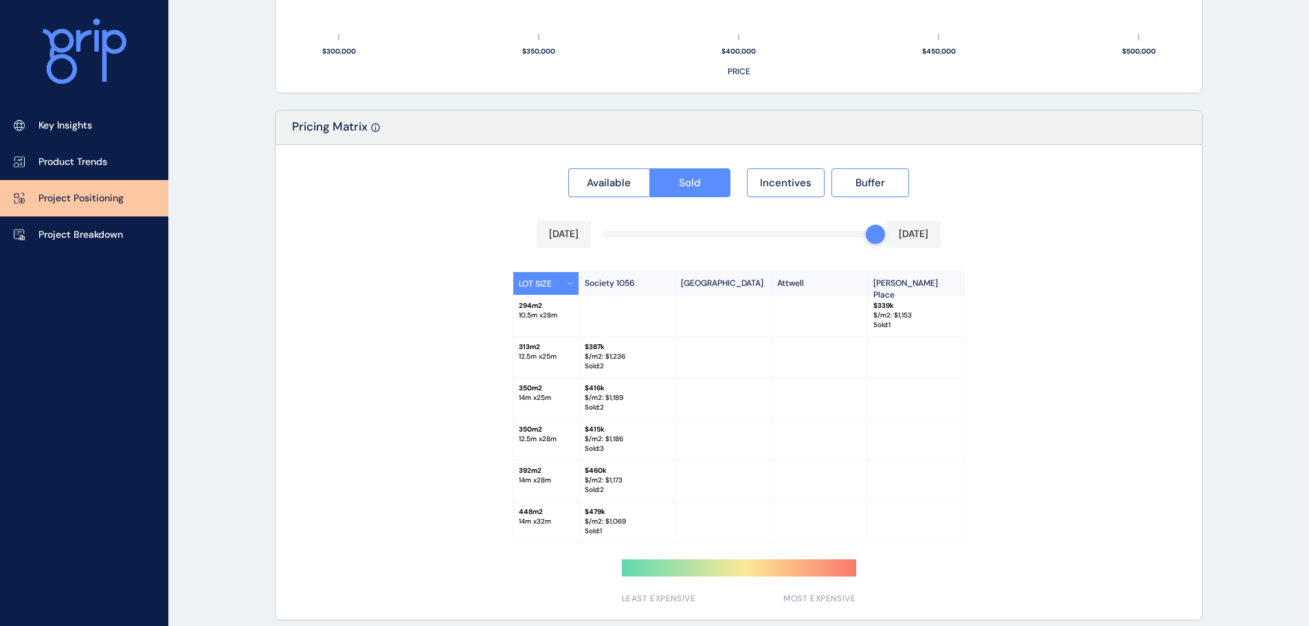
scroll to position [1205, 0]
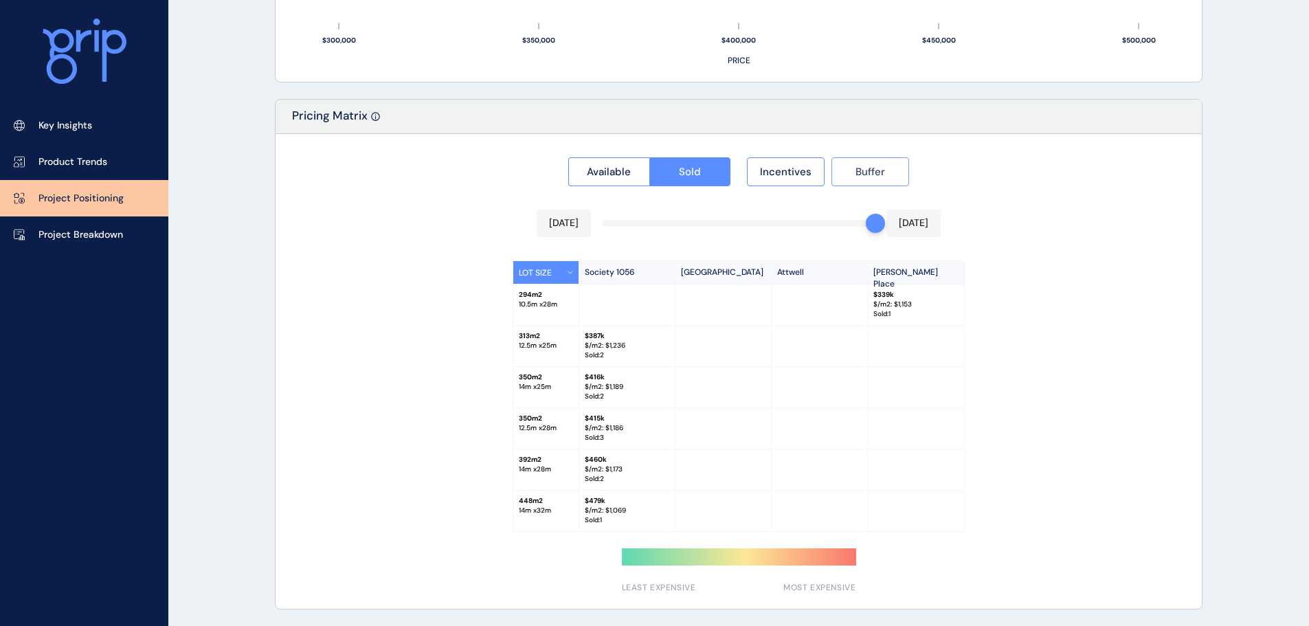
click at [863, 175] on span "Buffer" at bounding box center [870, 172] width 30 height 14
click at [808, 170] on span "Incentives" at bounding box center [786, 172] width 52 height 14
click at [896, 172] on button "Buffer" at bounding box center [870, 171] width 78 height 29
click at [895, 170] on button "Buffer" at bounding box center [870, 171] width 78 height 29
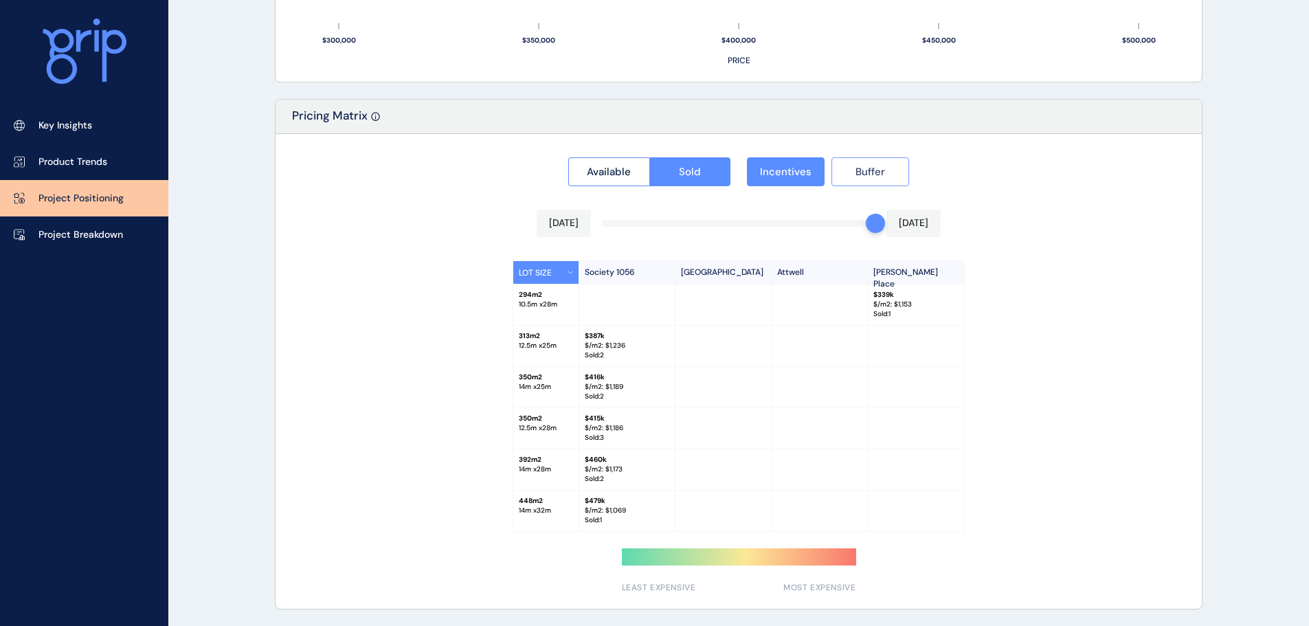
click at [896, 172] on button "Buffer" at bounding box center [870, 171] width 78 height 29
click at [767, 175] on span "Incentives" at bounding box center [786, 172] width 52 height 14
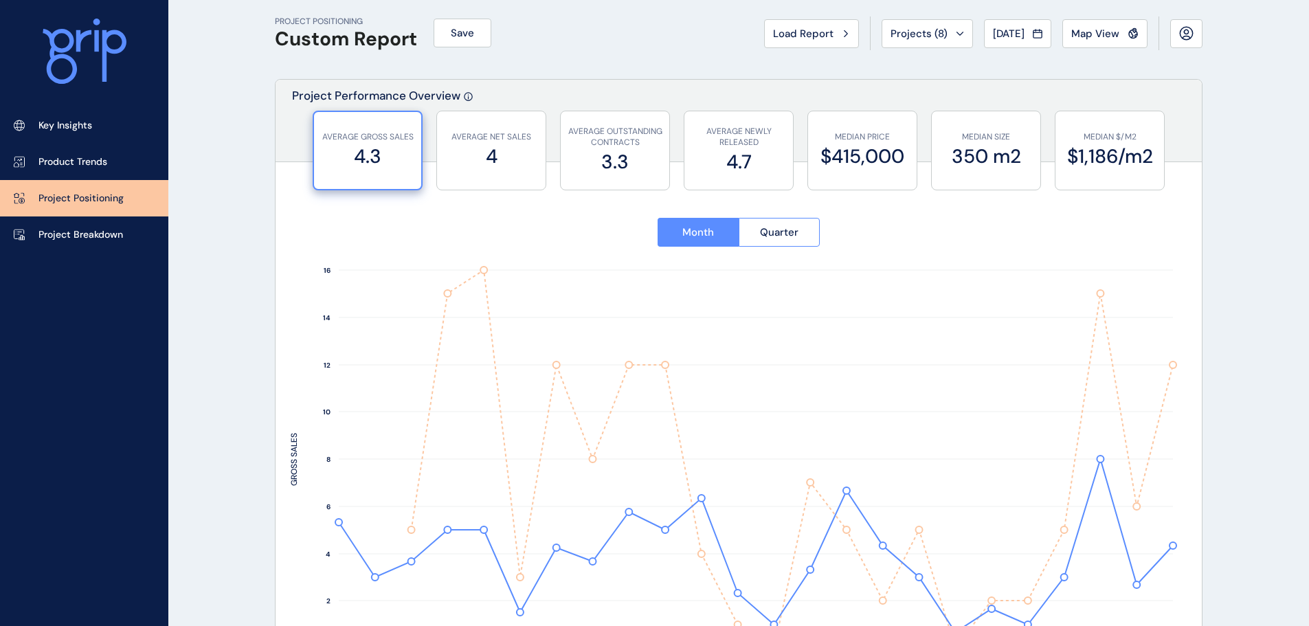
scroll to position [0, 0]
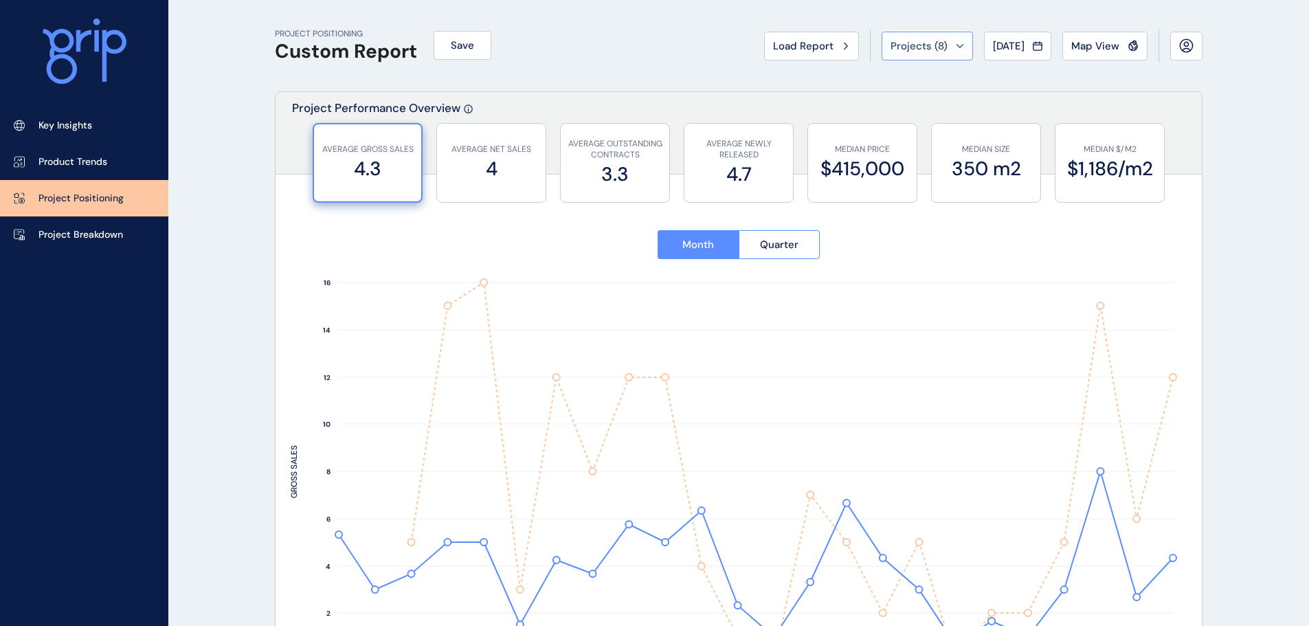
click at [912, 49] on span "Projects ( 8 )" at bounding box center [919, 46] width 57 height 14
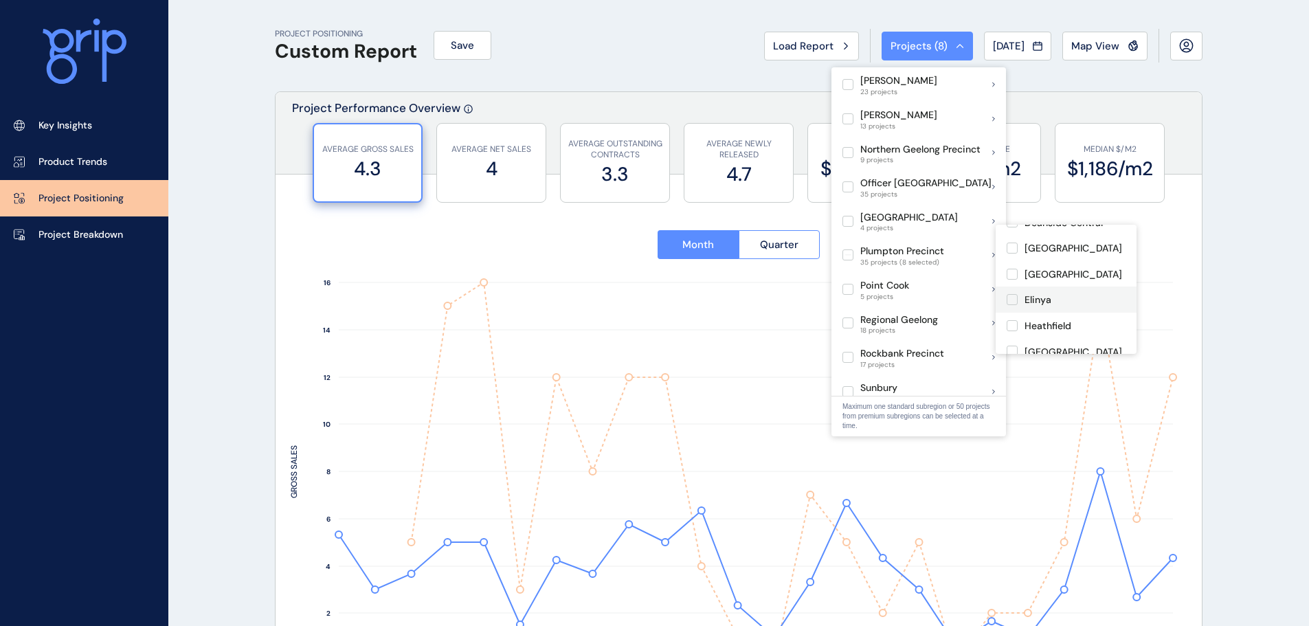
scroll to position [344, 0]
click at [1016, 303] on label at bounding box center [1012, 308] width 11 height 11
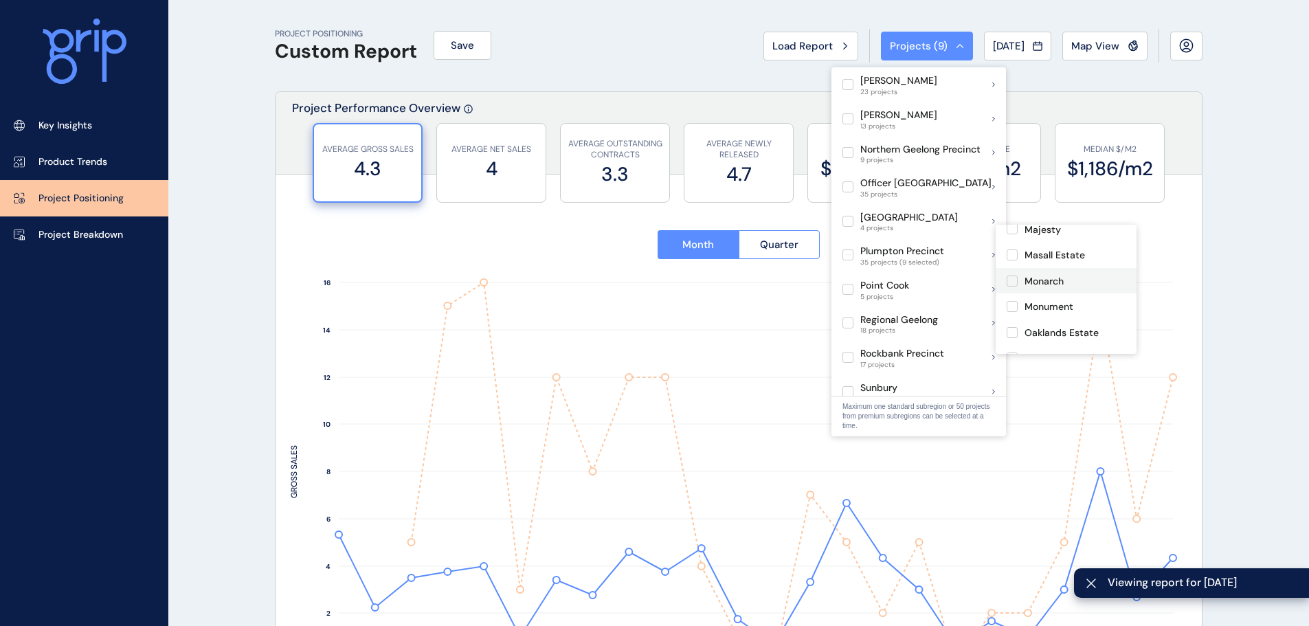
scroll to position [481, 0]
click at [1018, 320] on label at bounding box center [1012, 325] width 11 height 11
click at [1012, 278] on label at bounding box center [1012, 283] width 11 height 11
type input "**********"
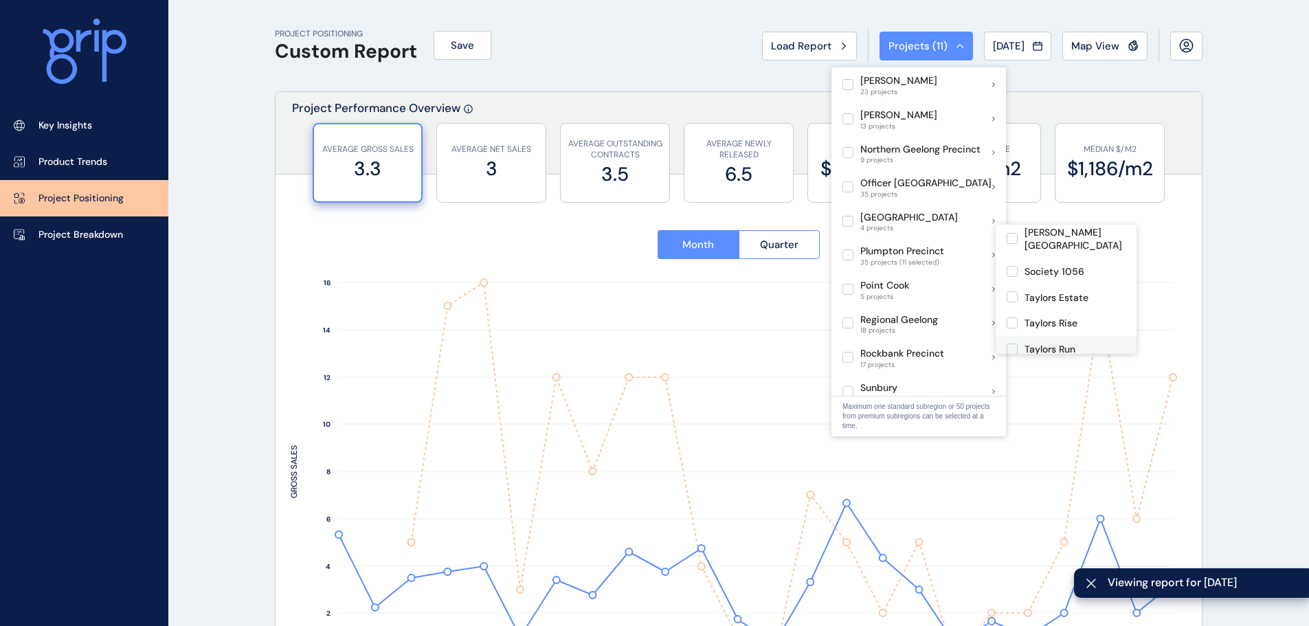
scroll to position [788, 0]
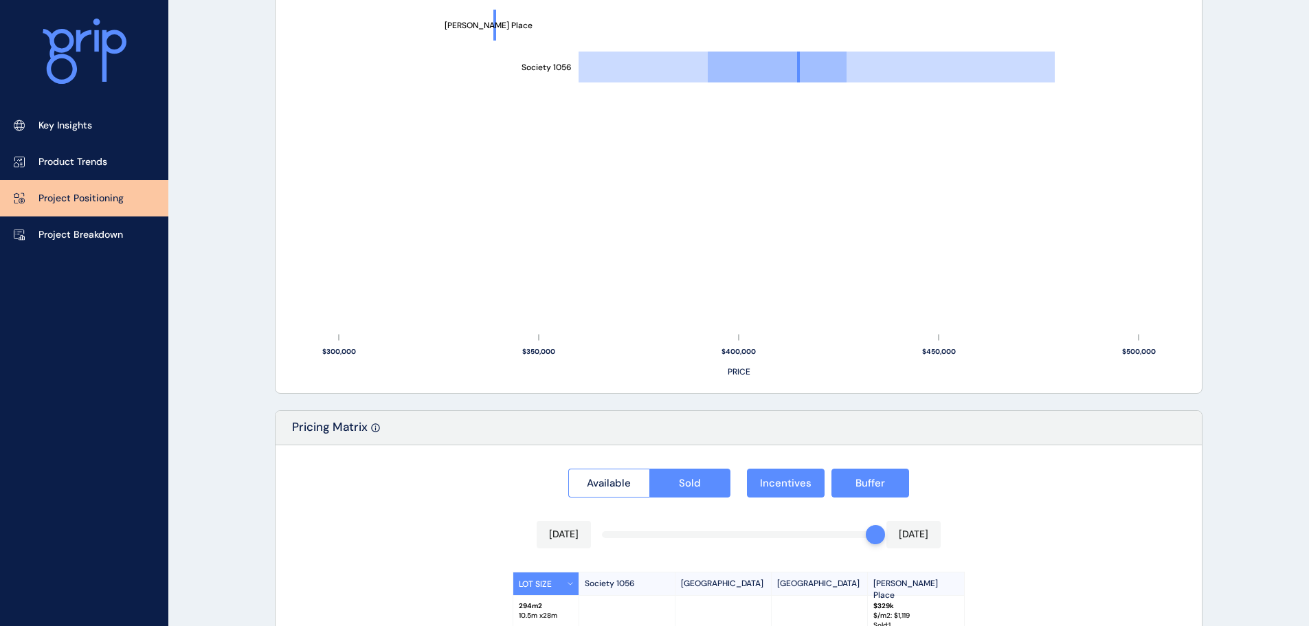
scroll to position [1205, 0]
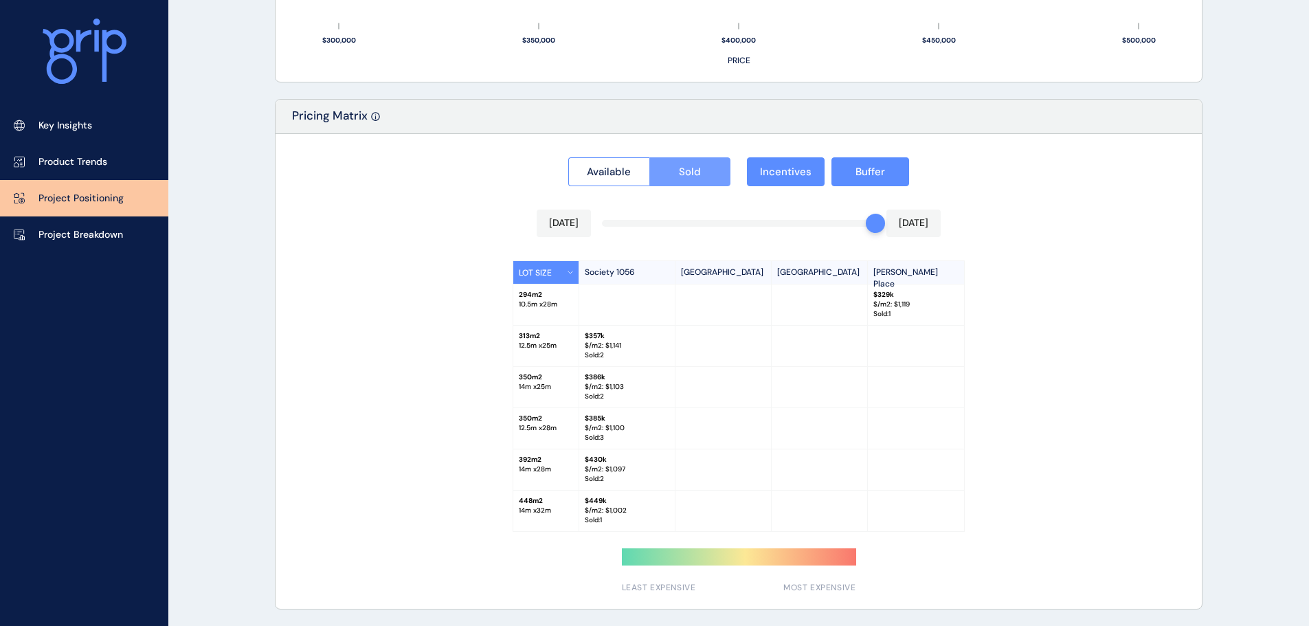
click at [693, 177] on span "Sold" at bounding box center [690, 172] width 22 height 14
click at [618, 175] on span "Available" at bounding box center [609, 172] width 44 height 14
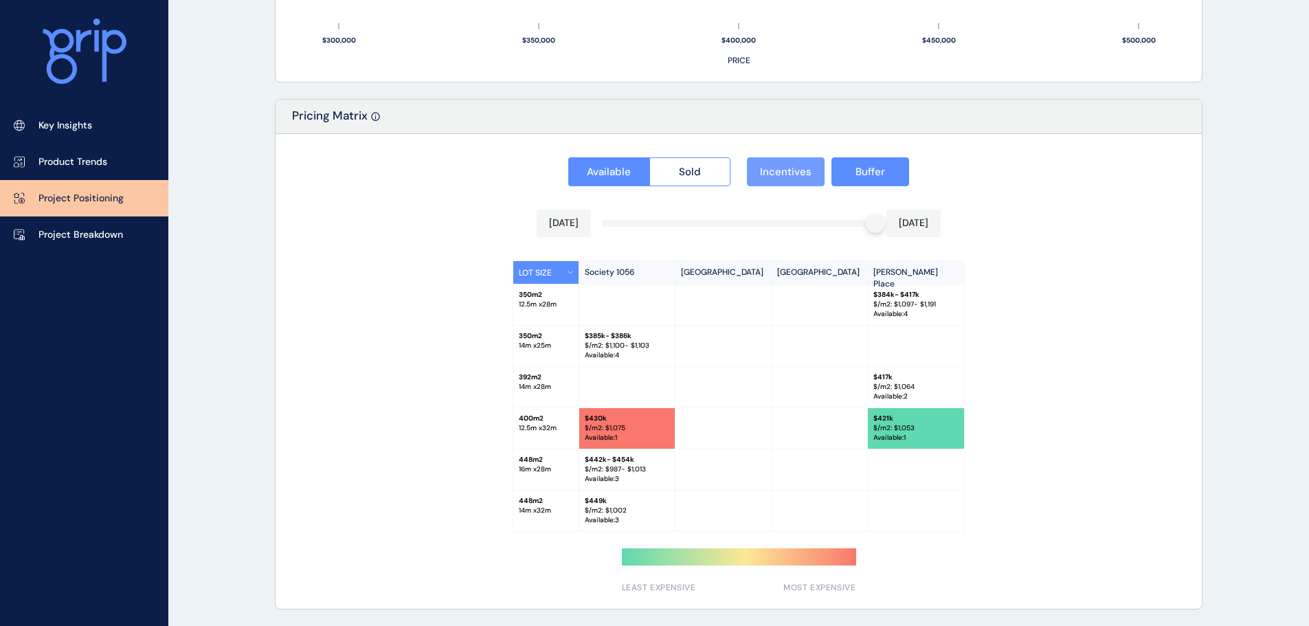
click at [792, 176] on span "Incentives" at bounding box center [786, 172] width 52 height 14
click at [852, 173] on button "Buffer" at bounding box center [870, 171] width 78 height 29
click at [848, 172] on button "Buffer" at bounding box center [870, 171] width 78 height 29
click at [792, 172] on span "Incentives" at bounding box center [786, 172] width 52 height 14
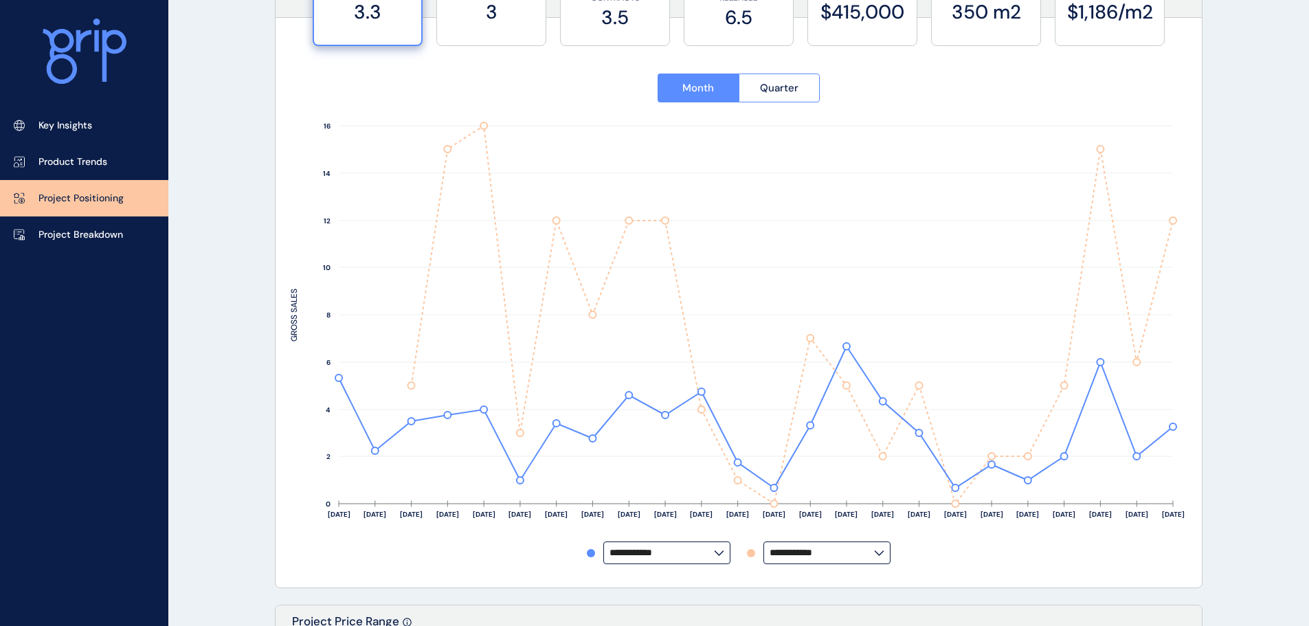
scroll to position [449, 0]
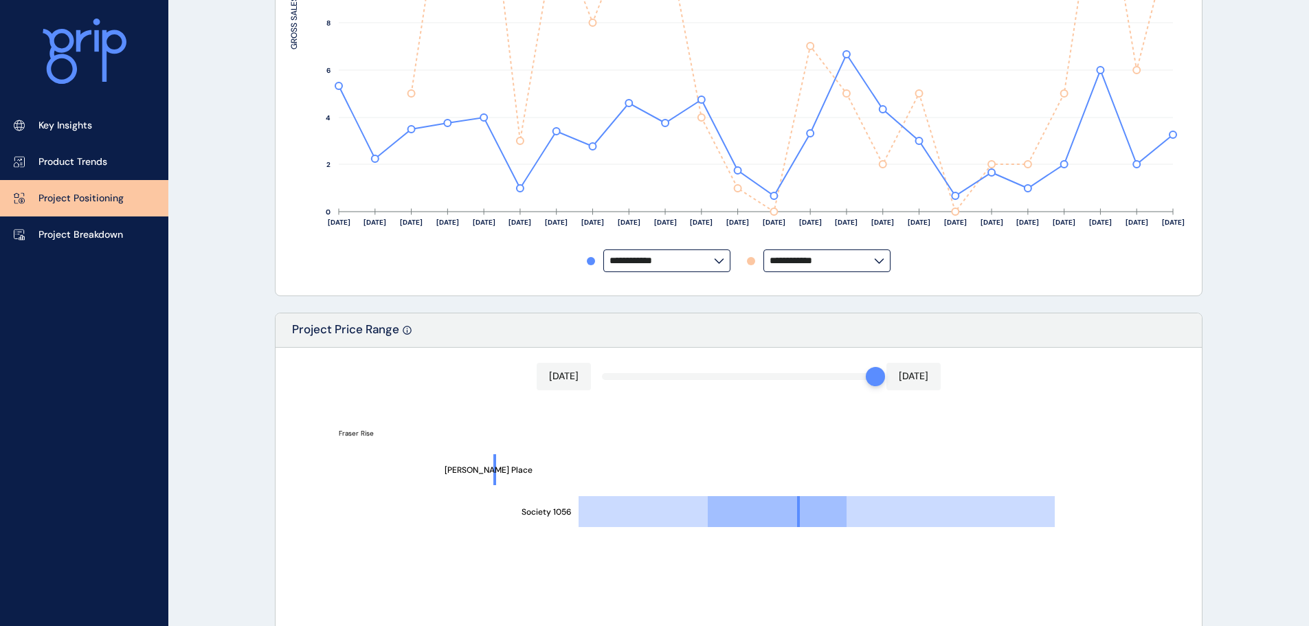
click at [793, 273] on div "**********" at bounding box center [739, 19] width 896 height 522
click at [816, 260] on input "**********" at bounding box center [822, 261] width 104 height 10
click at [818, 211] on div "[GEOGRAPHIC_DATA]" at bounding box center [826, 217] width 124 height 26
type input "**********"
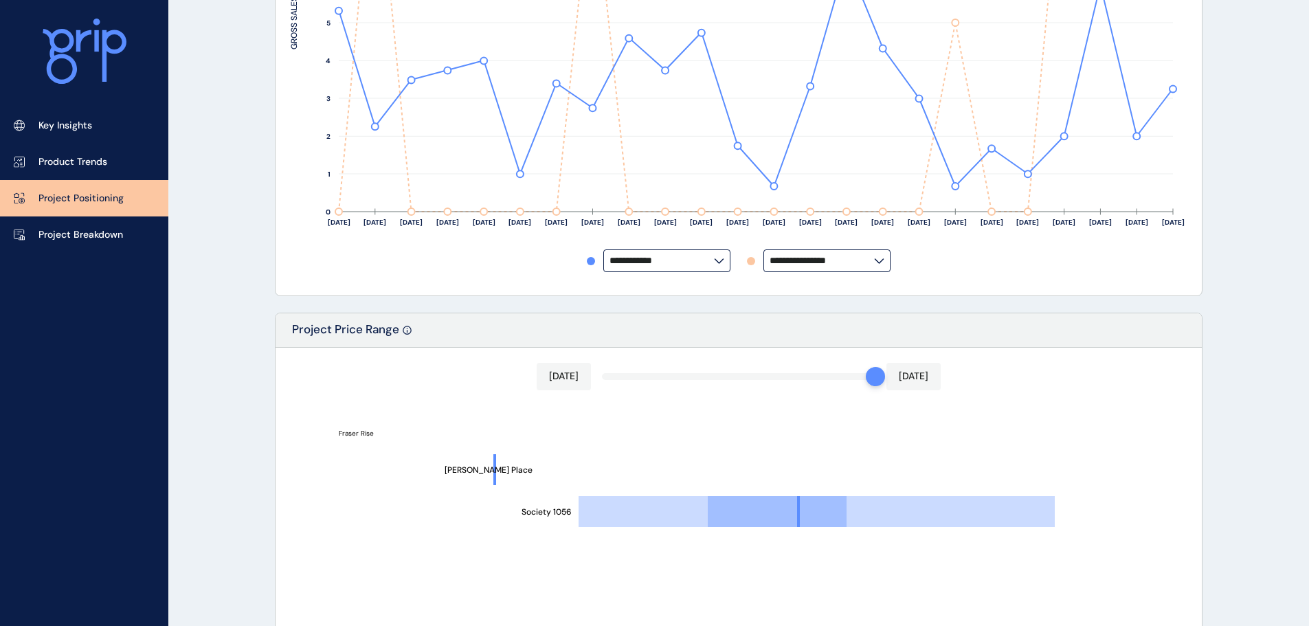
click at [926, 278] on div "**********" at bounding box center [739, 19] width 896 height 522
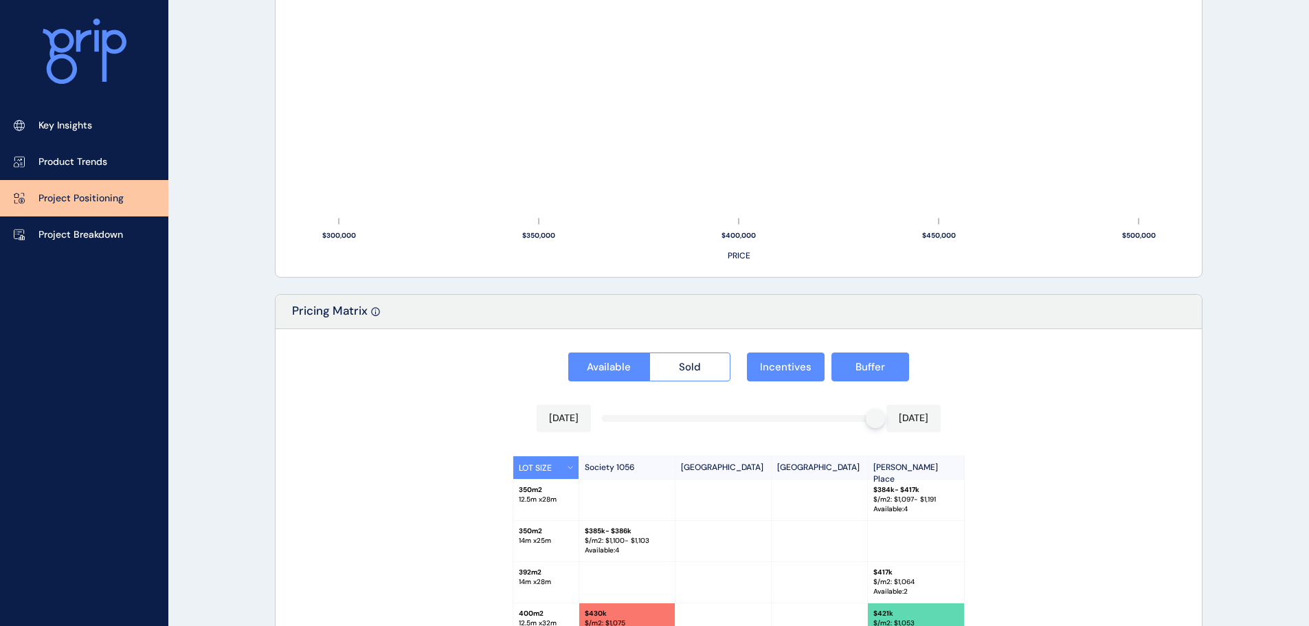
scroll to position [1205, 0]
